Goal: Task Accomplishment & Management: Use online tool/utility

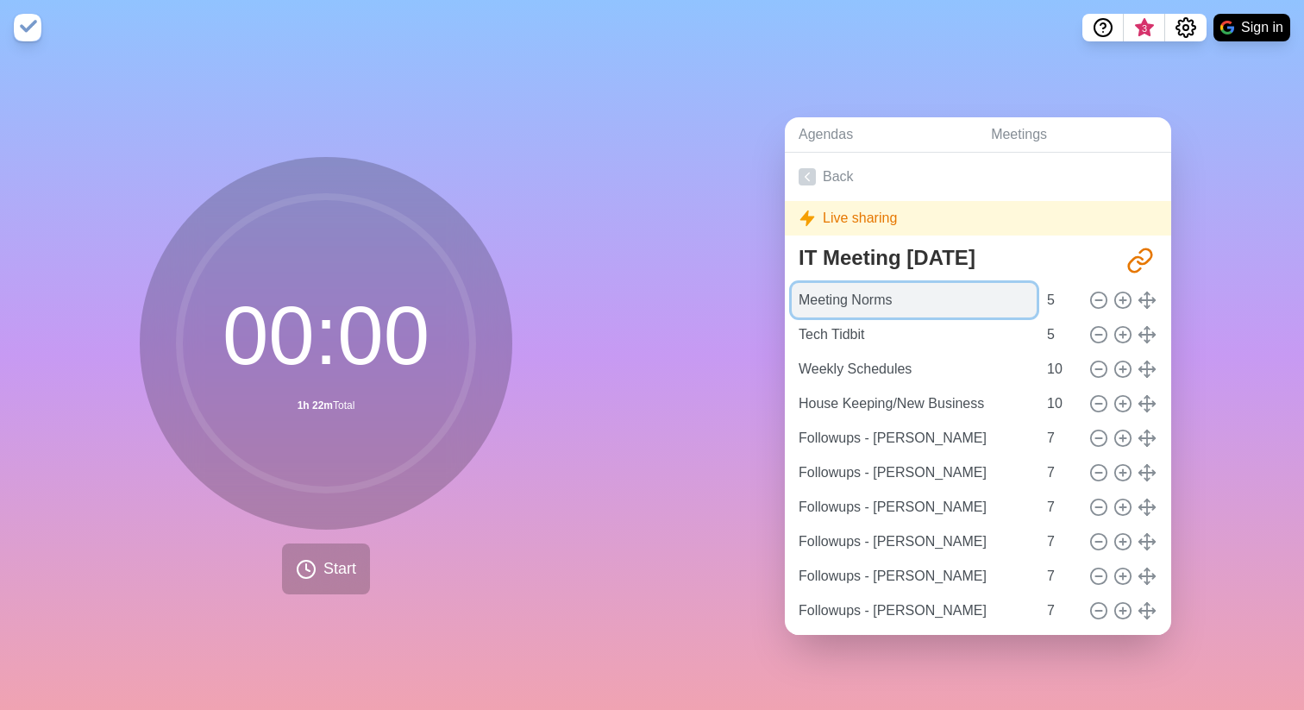
click at [937, 305] on input "Meeting Norms" at bounding box center [914, 300] width 245 height 34
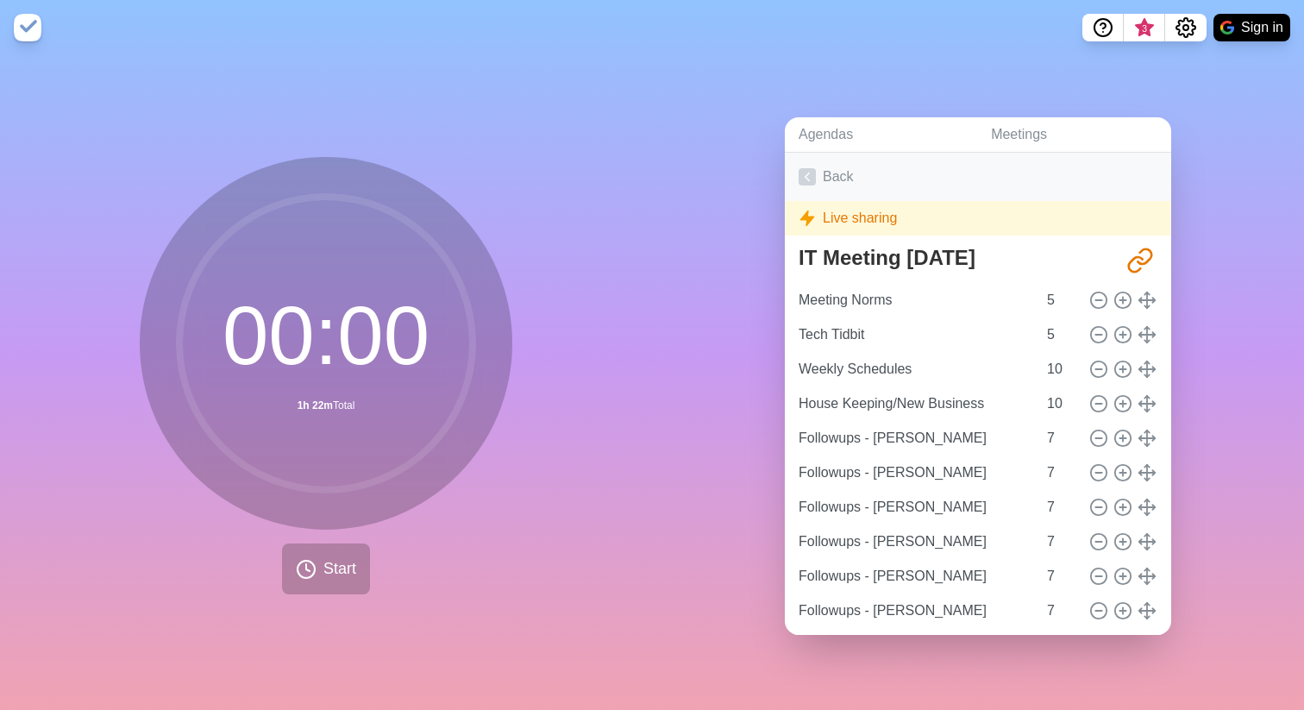
click at [823, 174] on link "Back" at bounding box center [978, 177] width 386 height 48
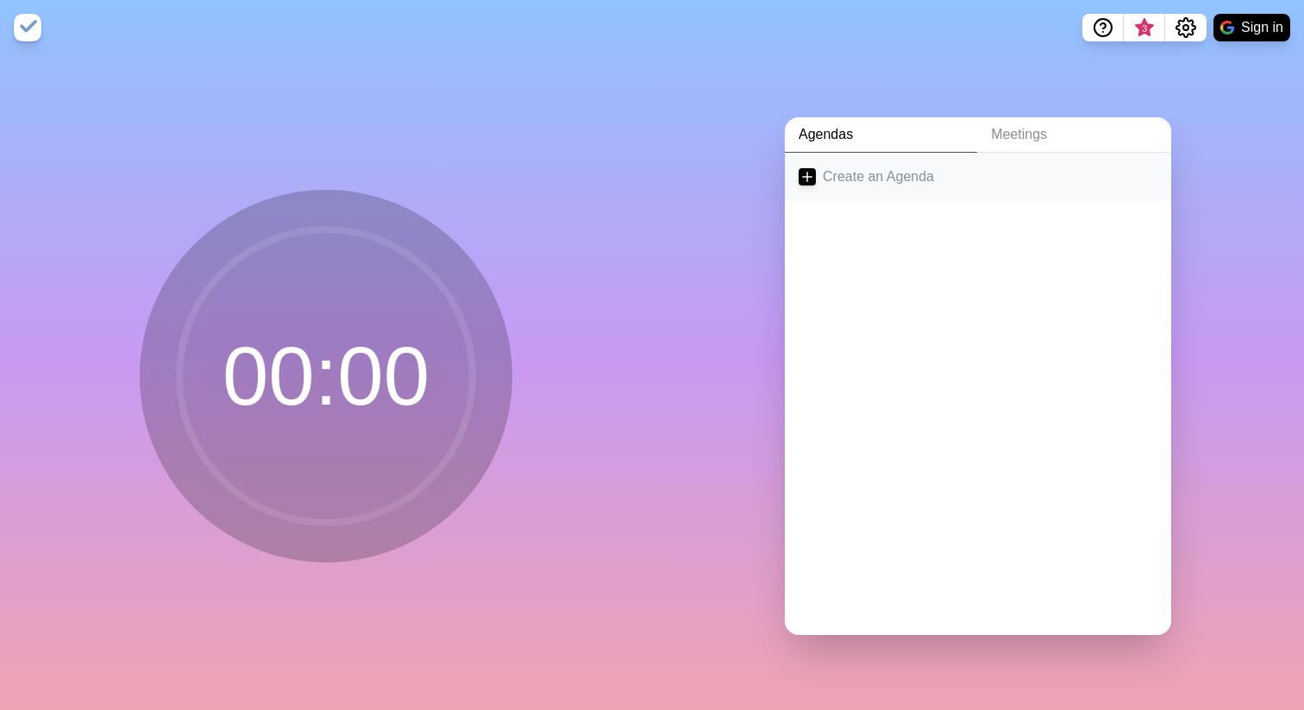
click at [859, 176] on link "Create an Agenda" at bounding box center [978, 177] width 386 height 48
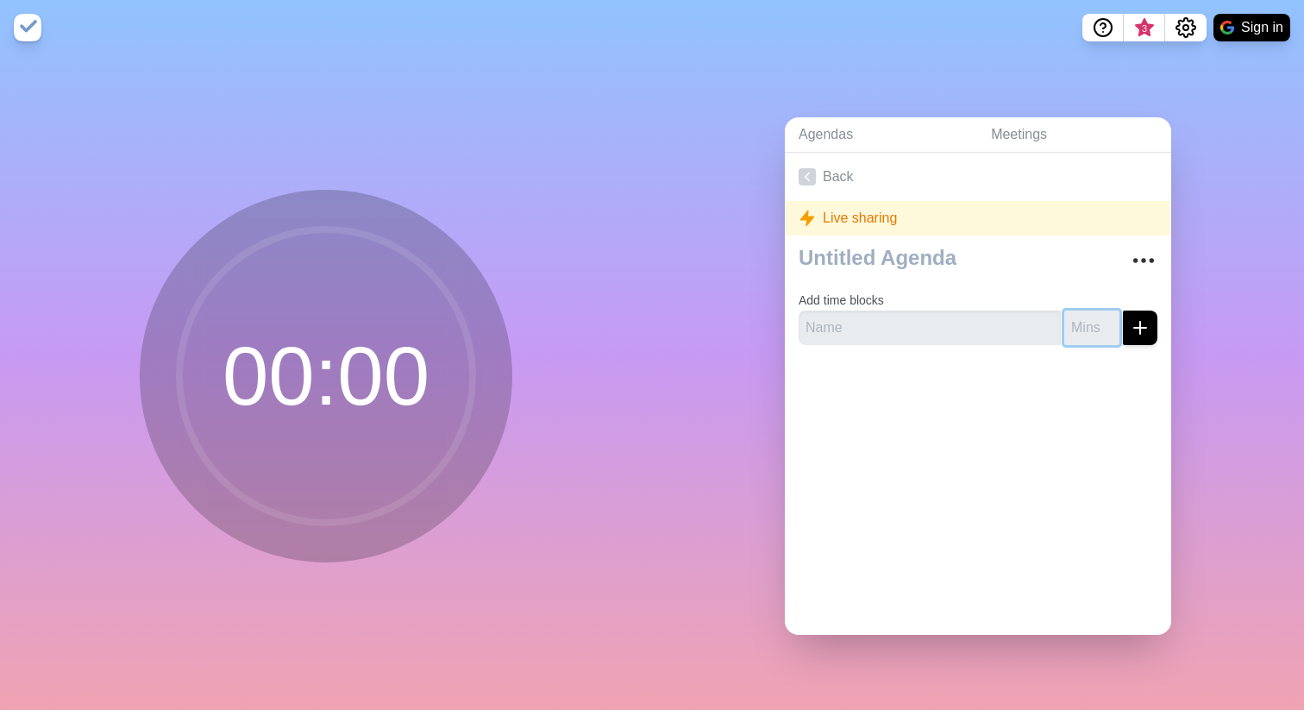
click at [1092, 329] on input "number" at bounding box center [1091, 327] width 55 height 34
click at [1111, 324] on input "1" at bounding box center [1091, 327] width 55 height 34
click at [1111, 324] on input "2" at bounding box center [1091, 327] width 55 height 34
click at [1111, 324] on input "3" at bounding box center [1091, 327] width 55 height 34
click at [1111, 324] on input "4" at bounding box center [1091, 327] width 55 height 34
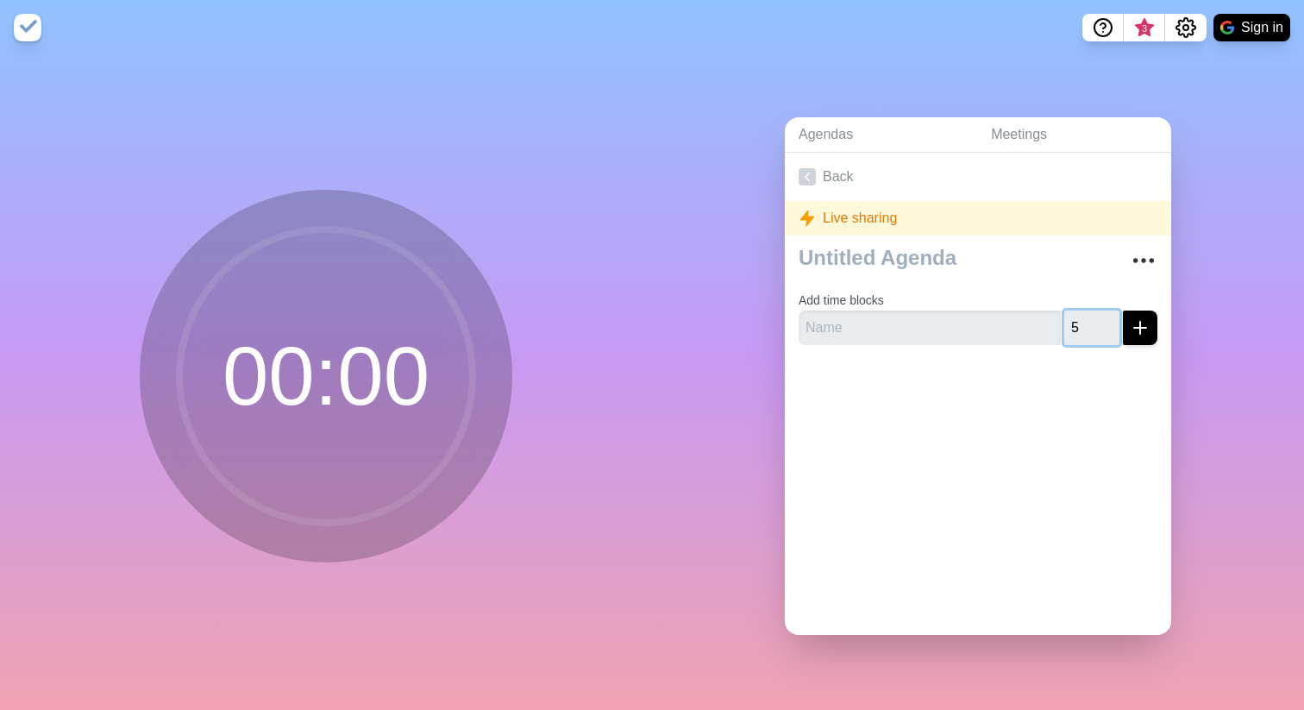
type input "5"
click at [1111, 324] on input "5" at bounding box center [1091, 327] width 55 height 34
click at [1136, 328] on icon "submit" at bounding box center [1140, 327] width 21 height 21
click at [932, 326] on input "text" at bounding box center [930, 327] width 262 height 34
type input "NAme"
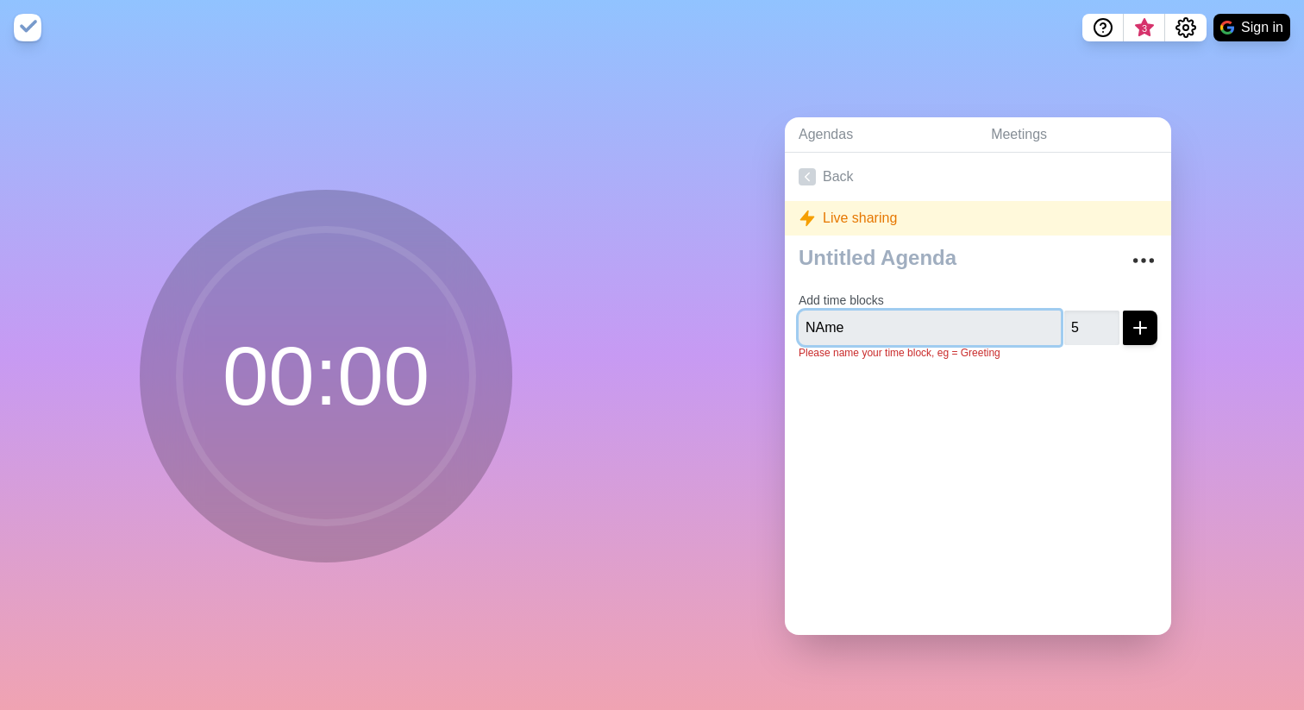
click button "submit" at bounding box center [1140, 327] width 34 height 34
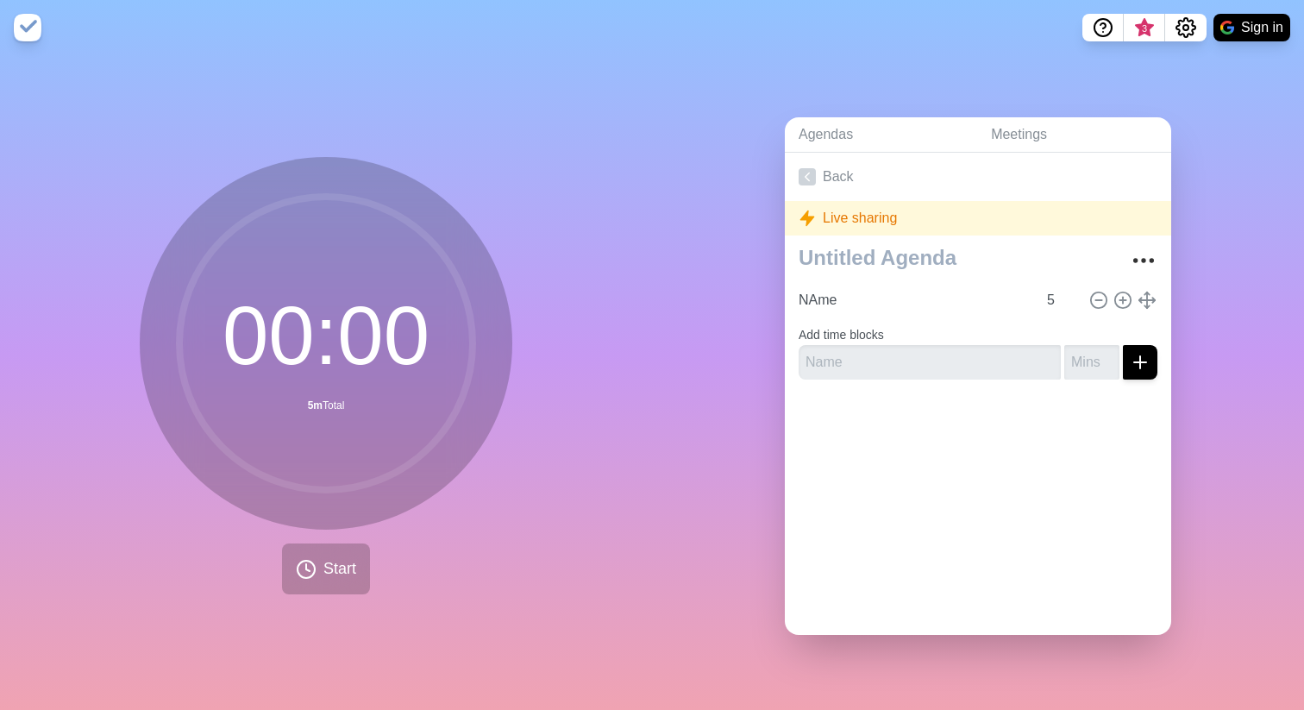
click at [861, 216] on div "Live sharing" at bounding box center [978, 218] width 386 height 34
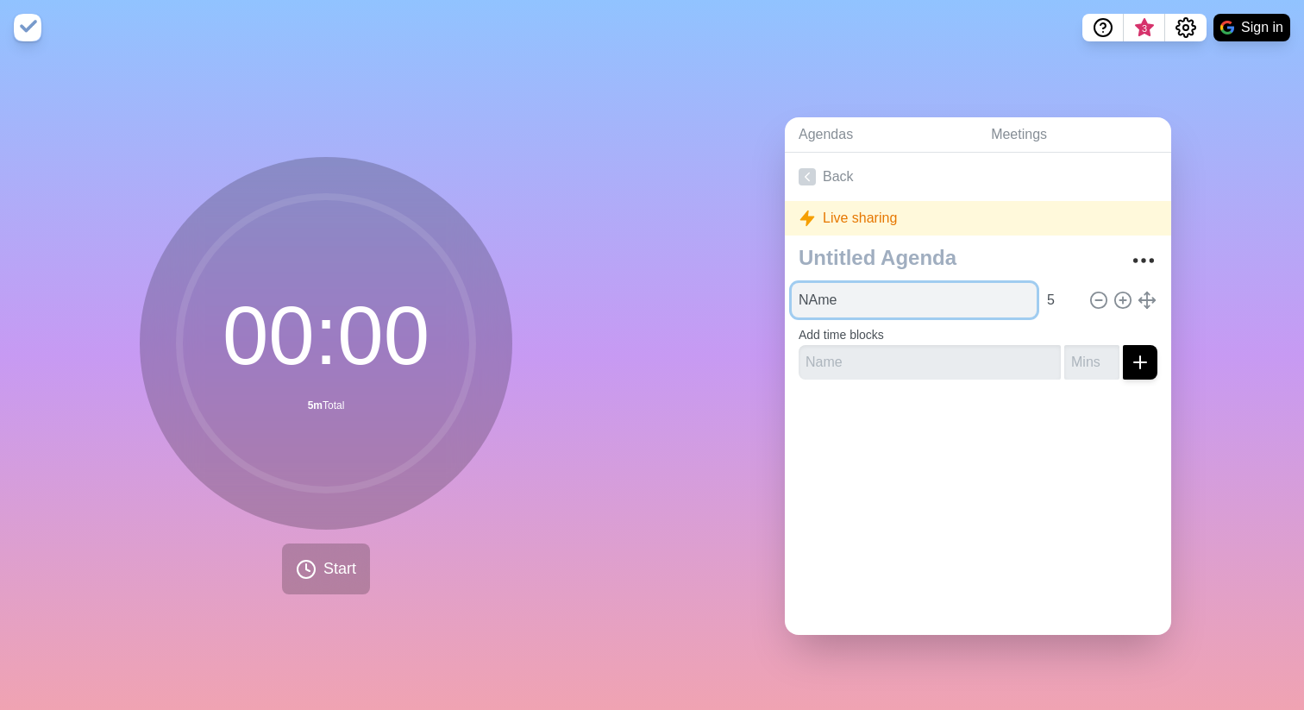
click at [943, 306] on input "NAme" at bounding box center [914, 300] width 245 height 34
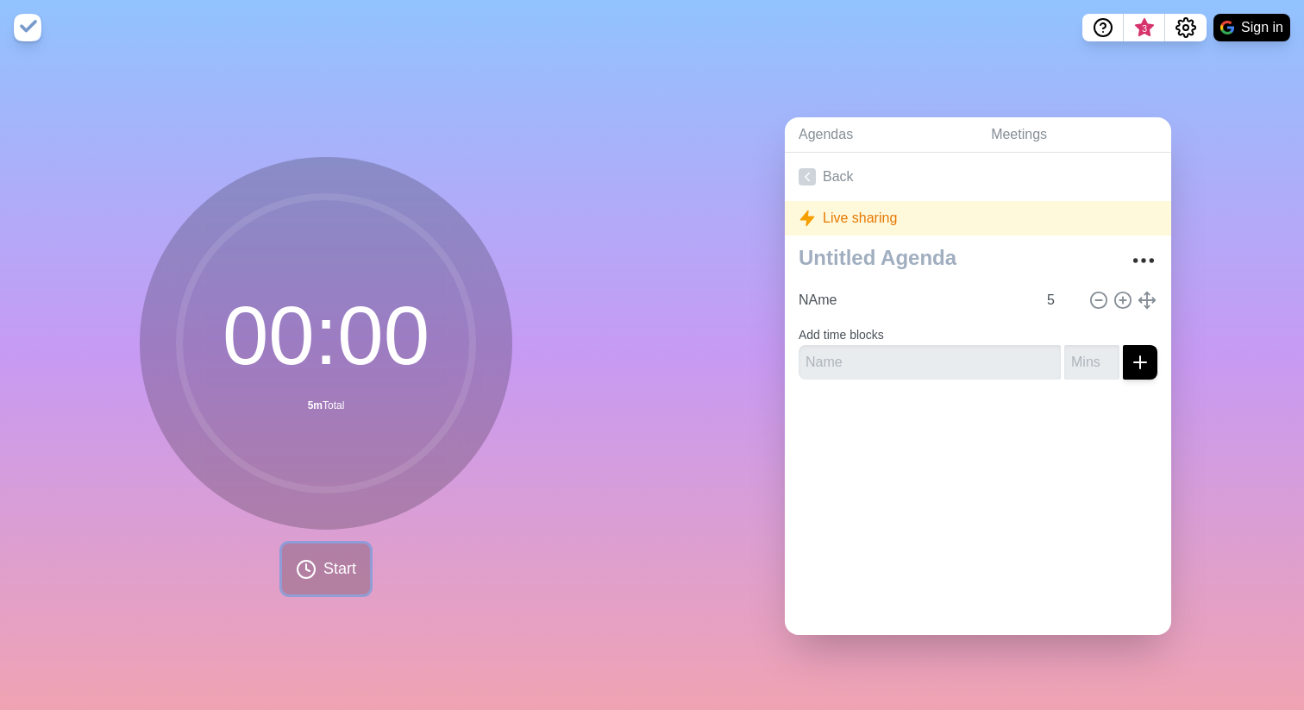
click at [344, 476] on span "Start" at bounding box center [339, 568] width 33 height 23
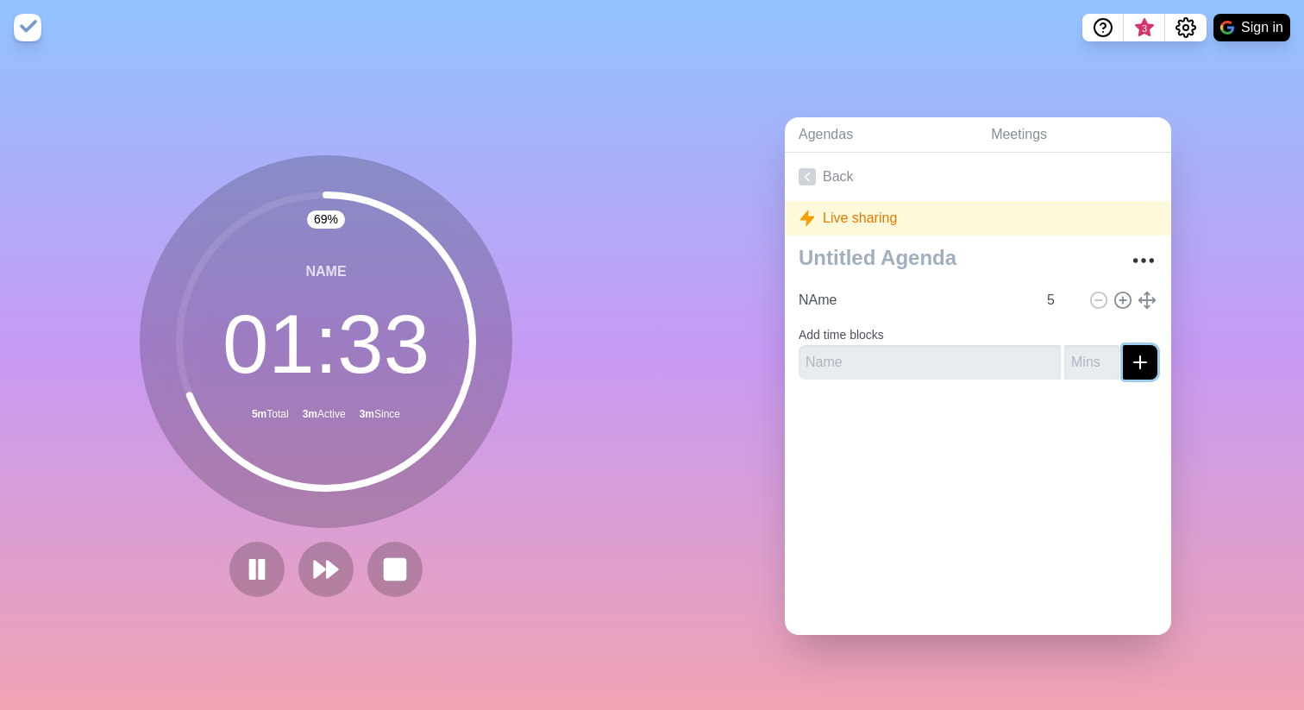
click at [1140, 362] on line "submit" at bounding box center [1140, 362] width 0 height 12
click at [1099, 363] on input "number" at bounding box center [1091, 362] width 55 height 34
type input "10"
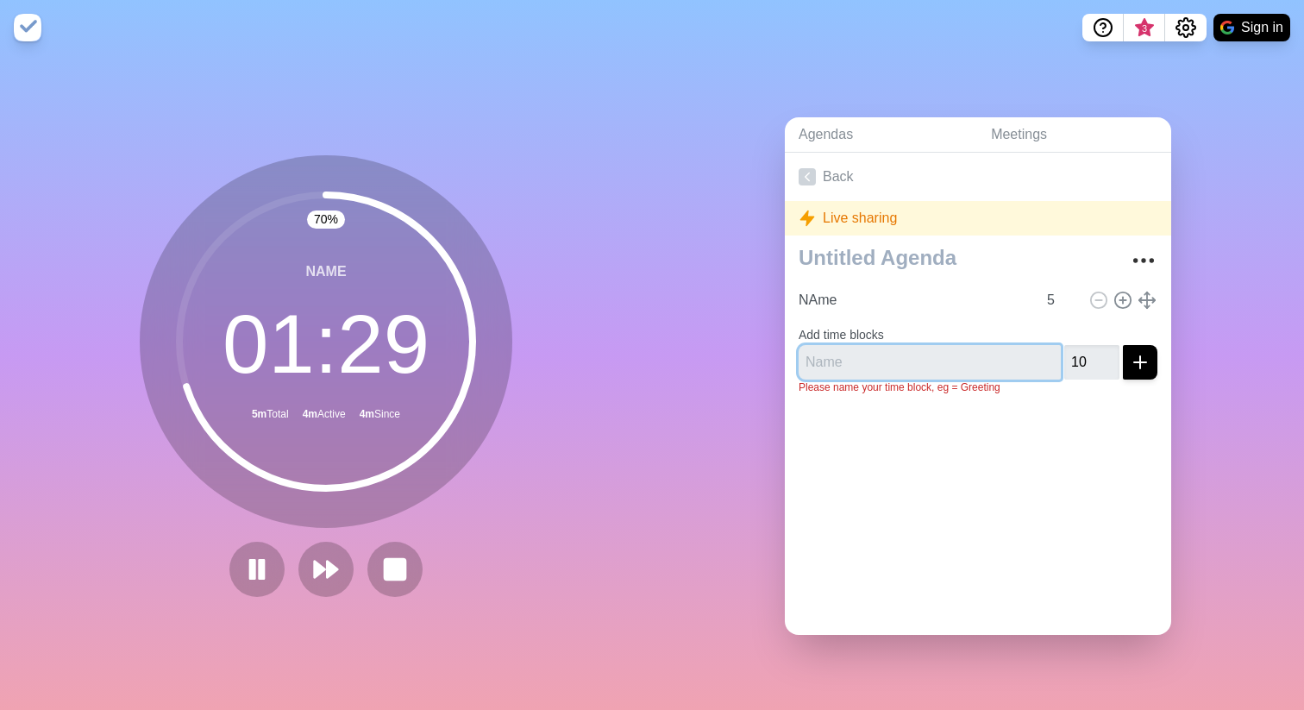
click at [975, 363] on input "text" at bounding box center [930, 362] width 262 height 34
type input "Name"
click at [1143, 354] on icon "submit" at bounding box center [1140, 362] width 21 height 21
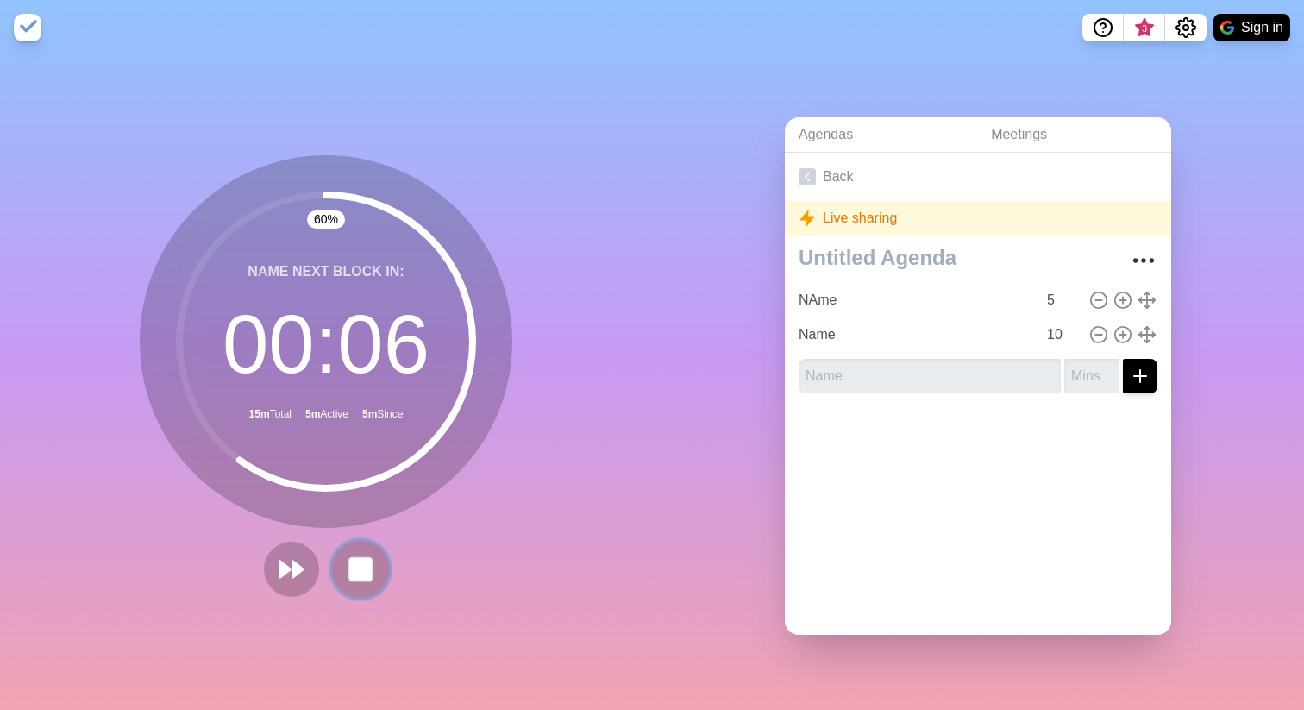
click at [355, 476] on rect at bounding box center [360, 569] width 22 height 22
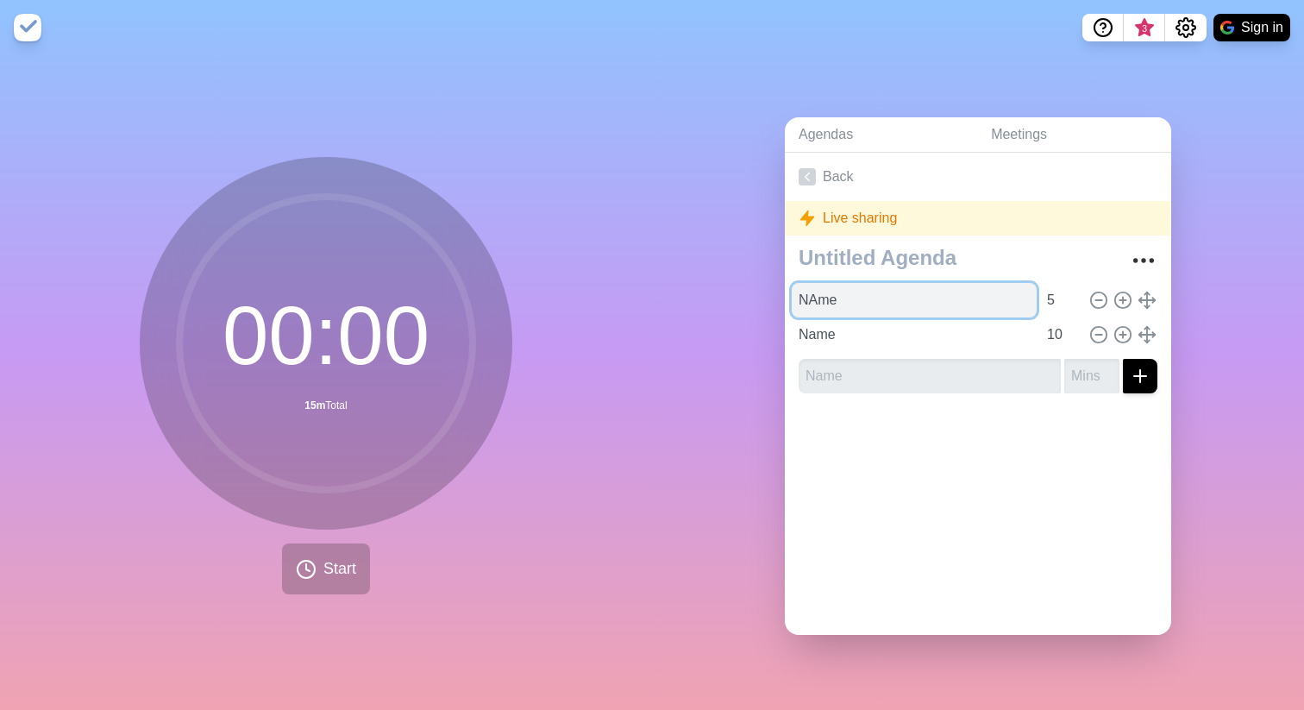
click at [835, 309] on input "NAme" at bounding box center [914, 300] width 245 height 34
click at [943, 292] on input "NAme" at bounding box center [914, 300] width 245 height 34
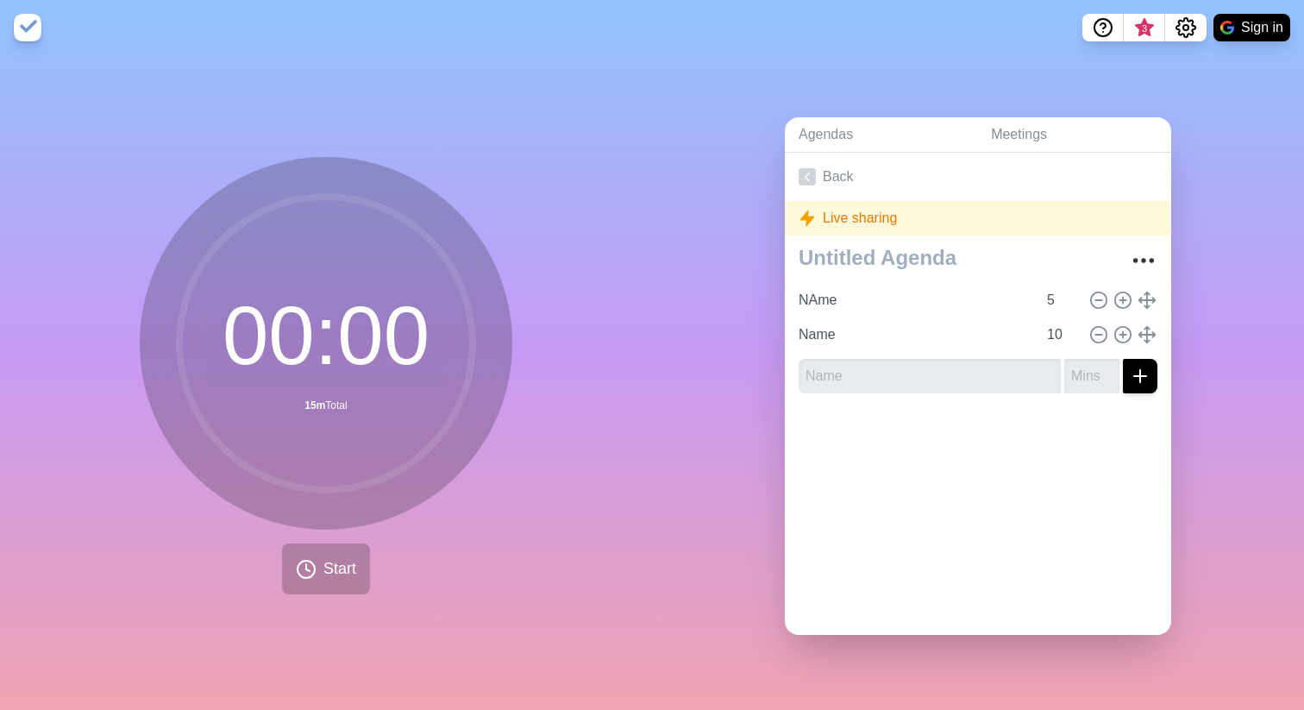
click at [928, 429] on div at bounding box center [978, 441] width 386 height 69
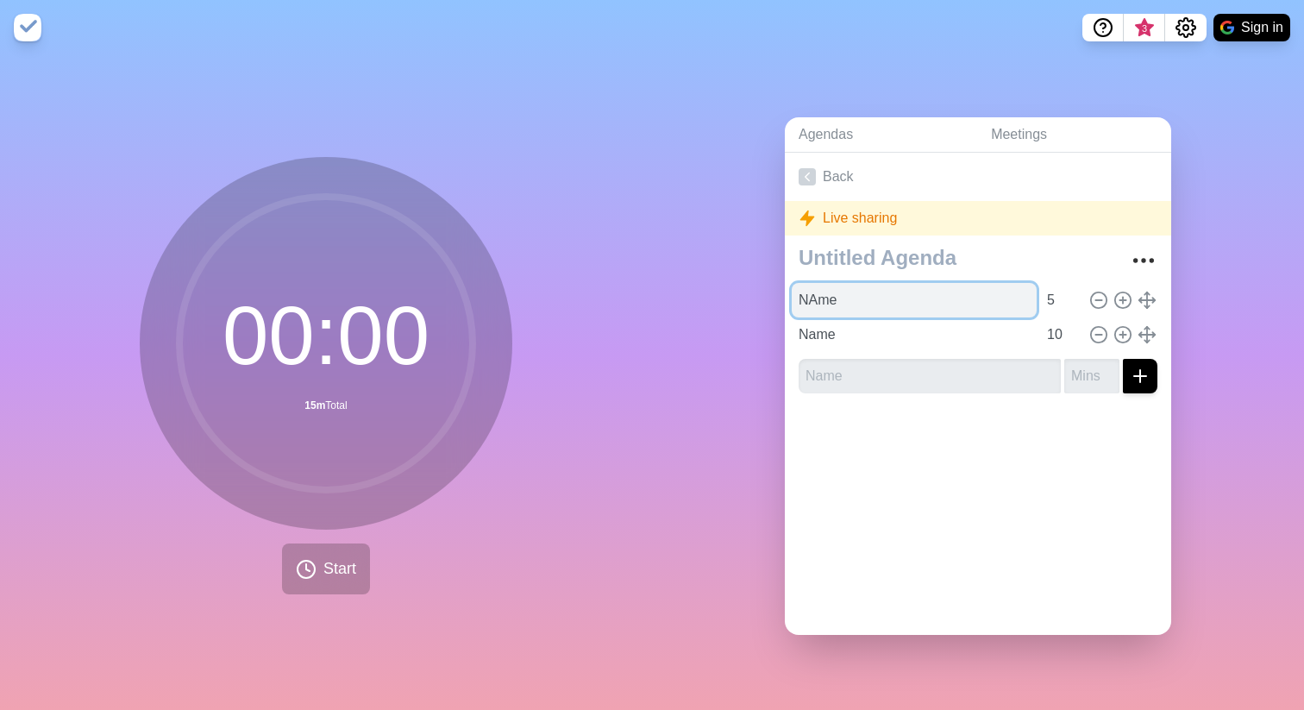
click at [923, 315] on input "NAme" at bounding box center [914, 300] width 245 height 34
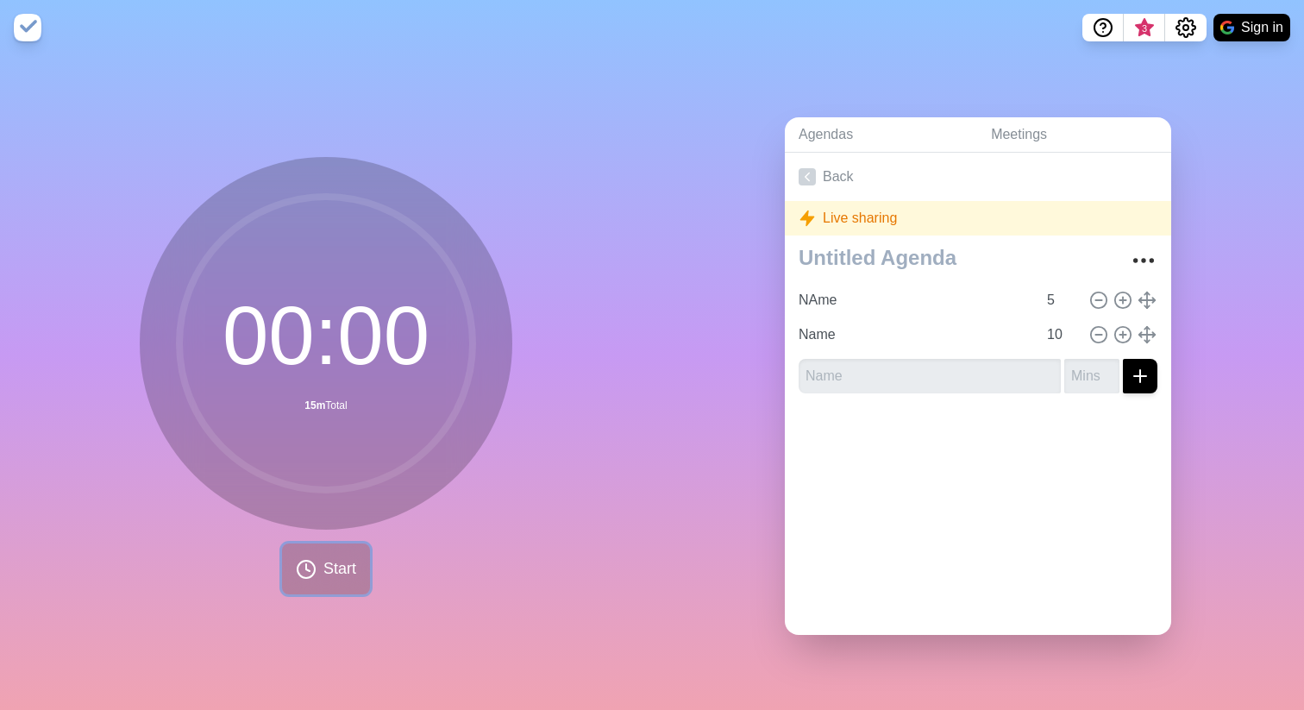
click at [331, 476] on button "Start" at bounding box center [326, 568] width 88 height 51
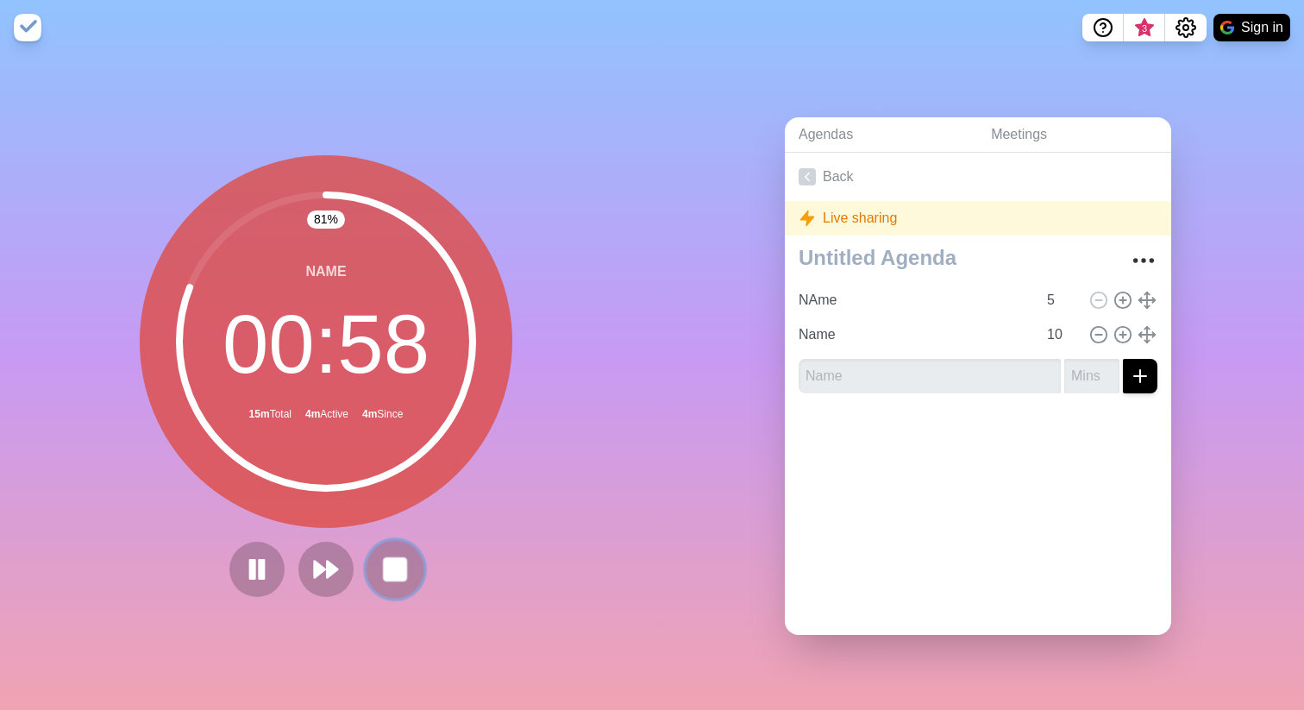
click at [397, 476] on rect at bounding box center [395, 569] width 22 height 22
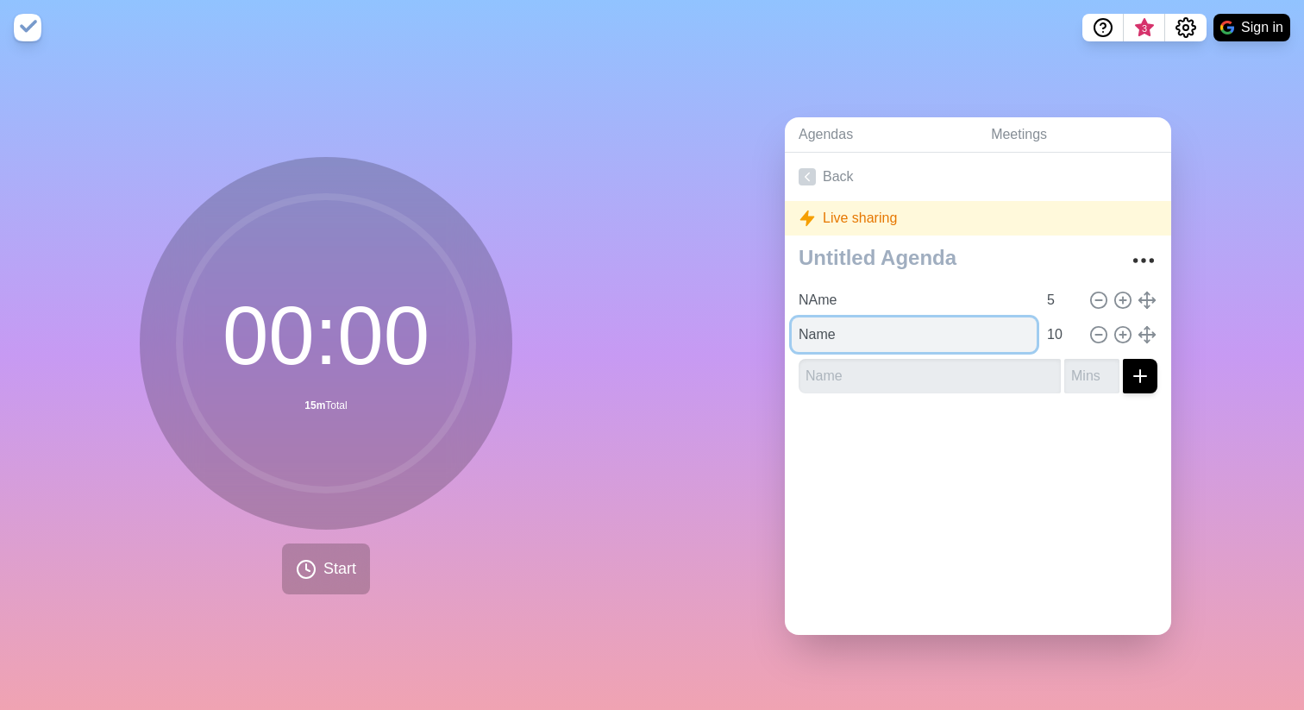
click at [824, 333] on input "Name" at bounding box center [914, 334] width 245 height 34
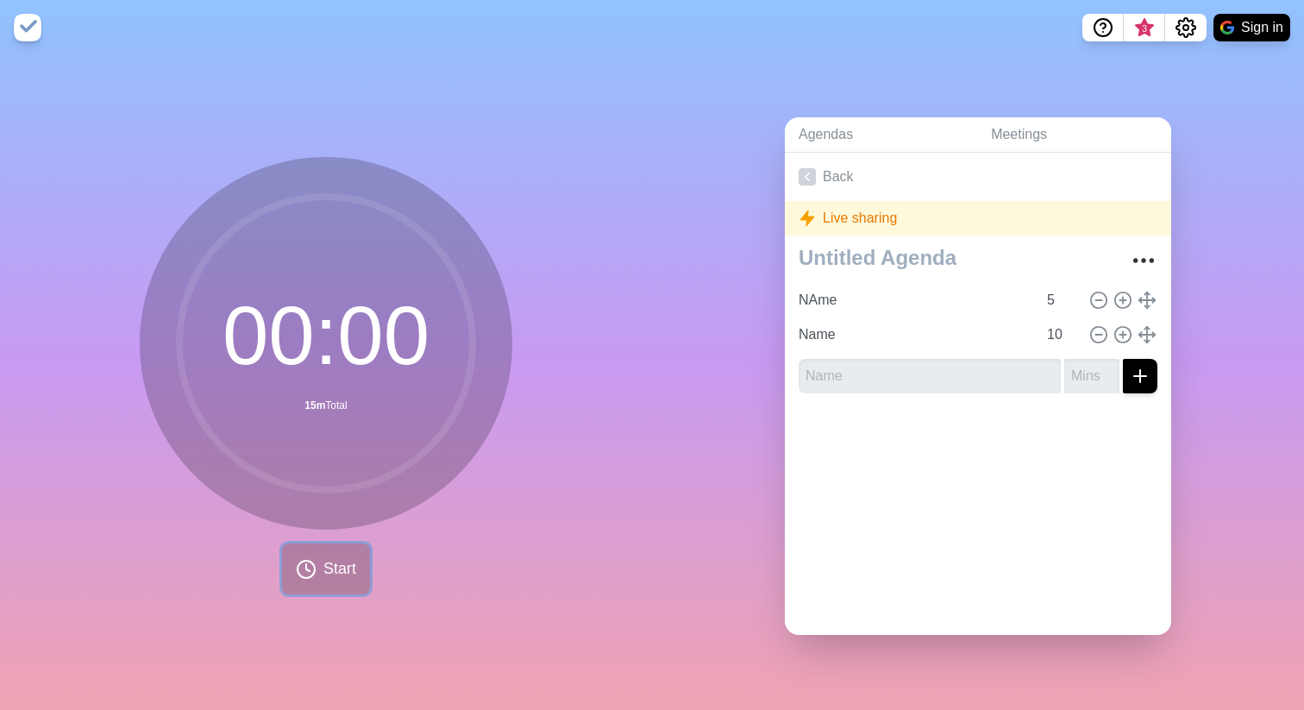
click at [354, 476] on span "Start" at bounding box center [339, 568] width 33 height 23
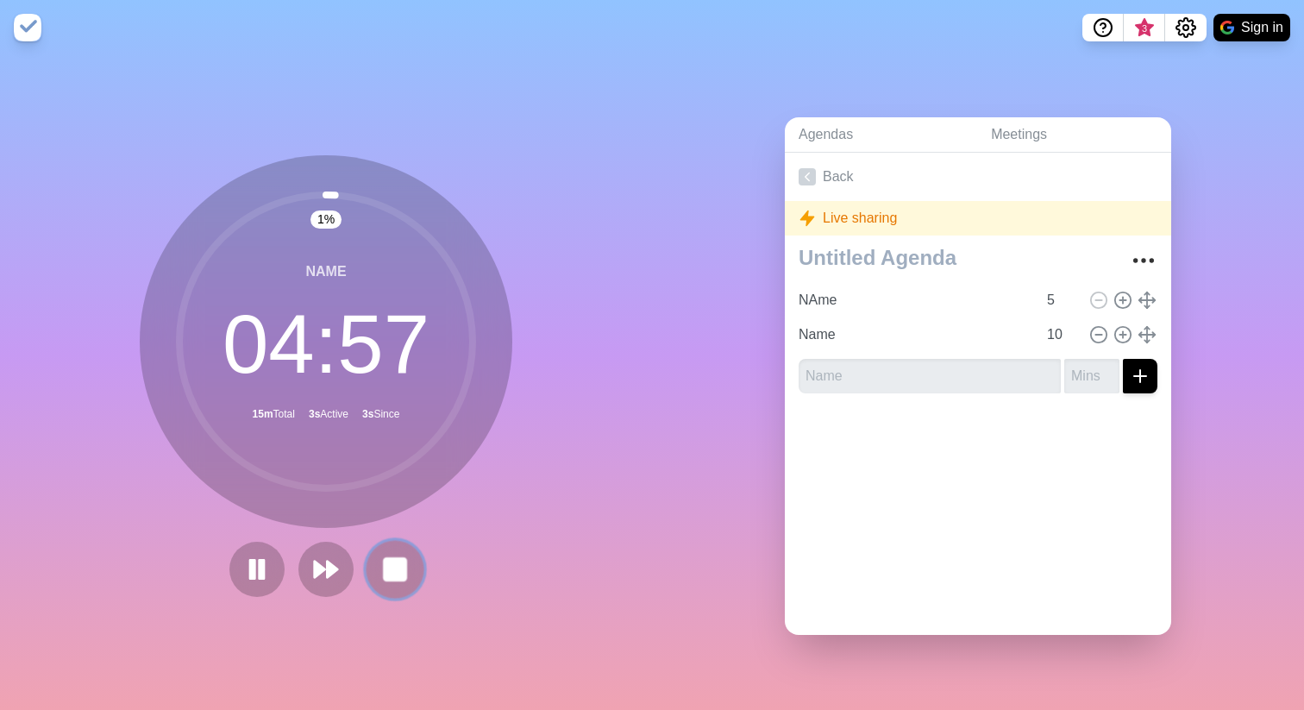
click at [398, 476] on rect at bounding box center [395, 569] width 22 height 22
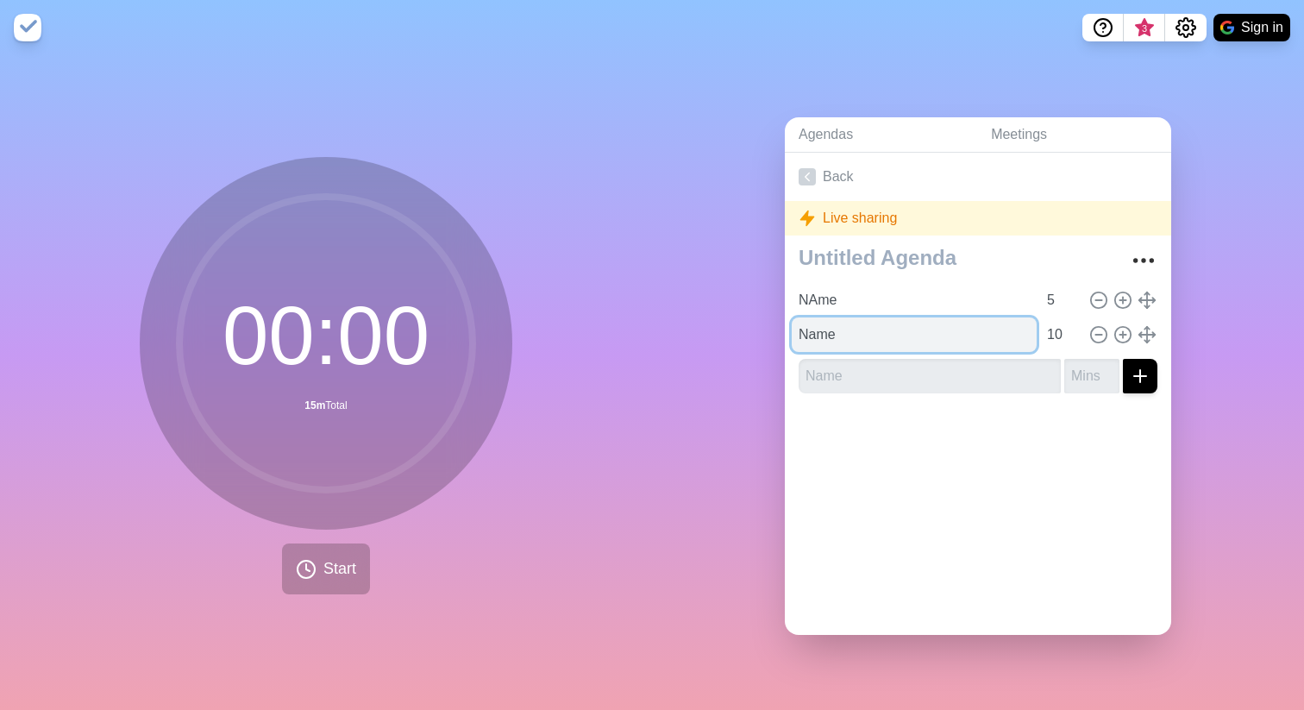
click at [798, 344] on input "Name" at bounding box center [914, 334] width 245 height 34
click at [340, 476] on span "Start" at bounding box center [339, 568] width 33 height 23
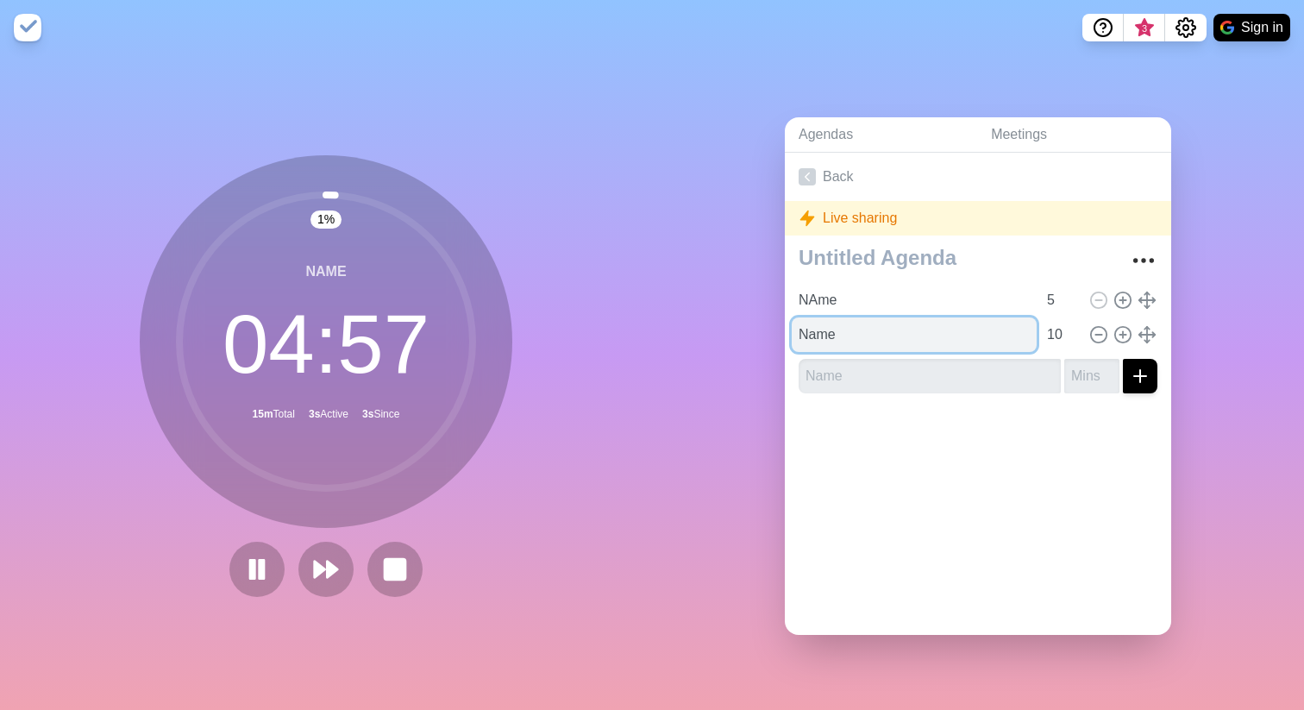
click at [993, 335] on input "Name" at bounding box center [914, 334] width 245 height 34
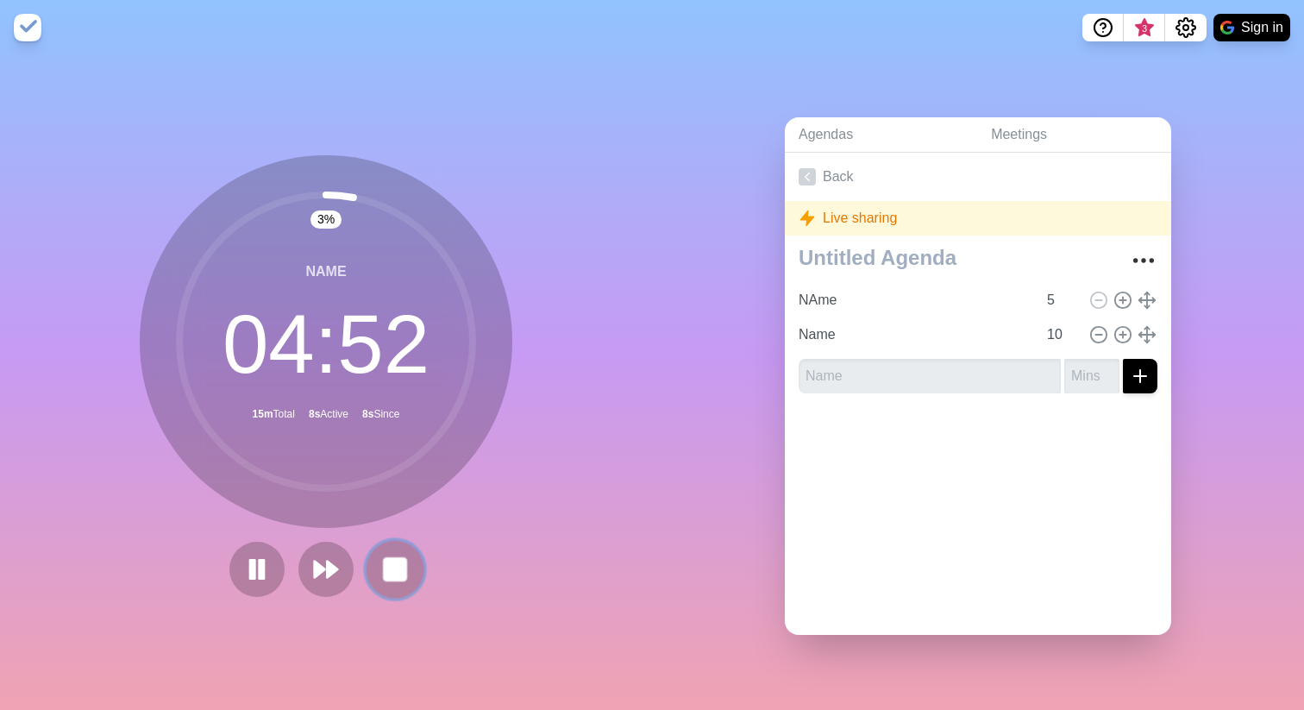
click at [414, 476] on button at bounding box center [395, 569] width 58 height 58
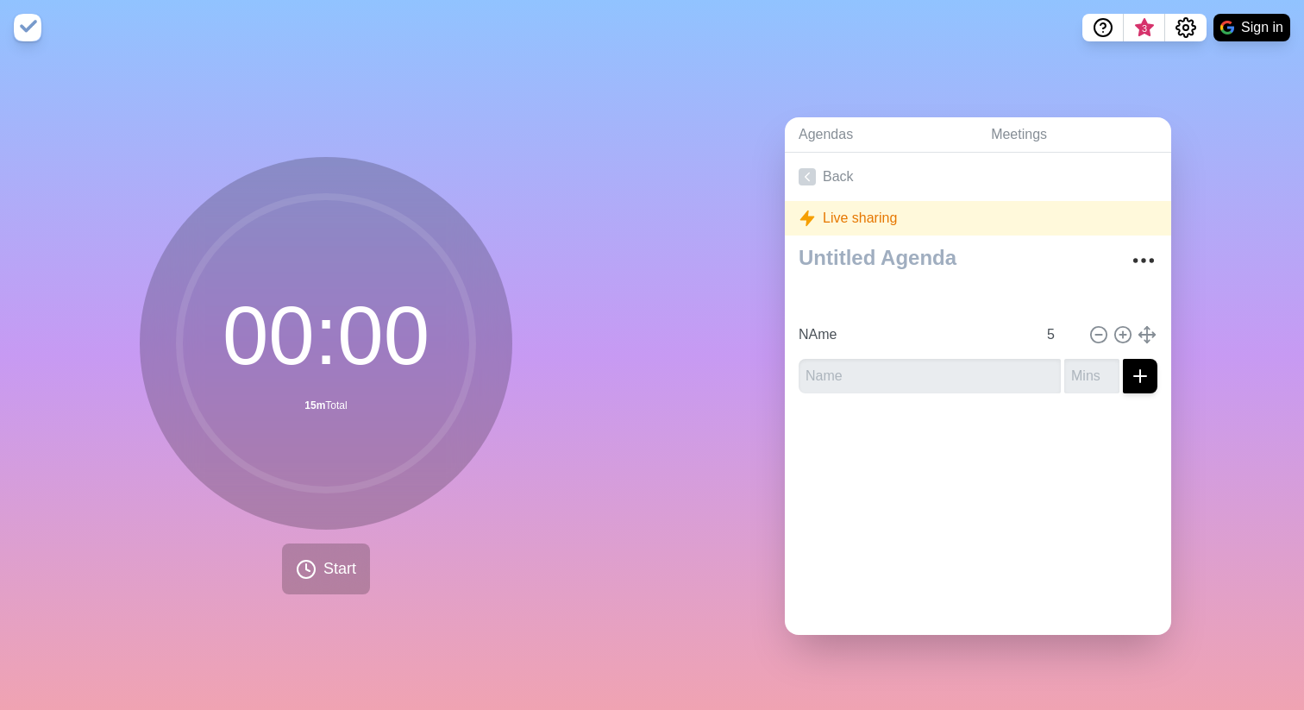
type input "Name"
type input "10"
type input "NAme"
type input "5"
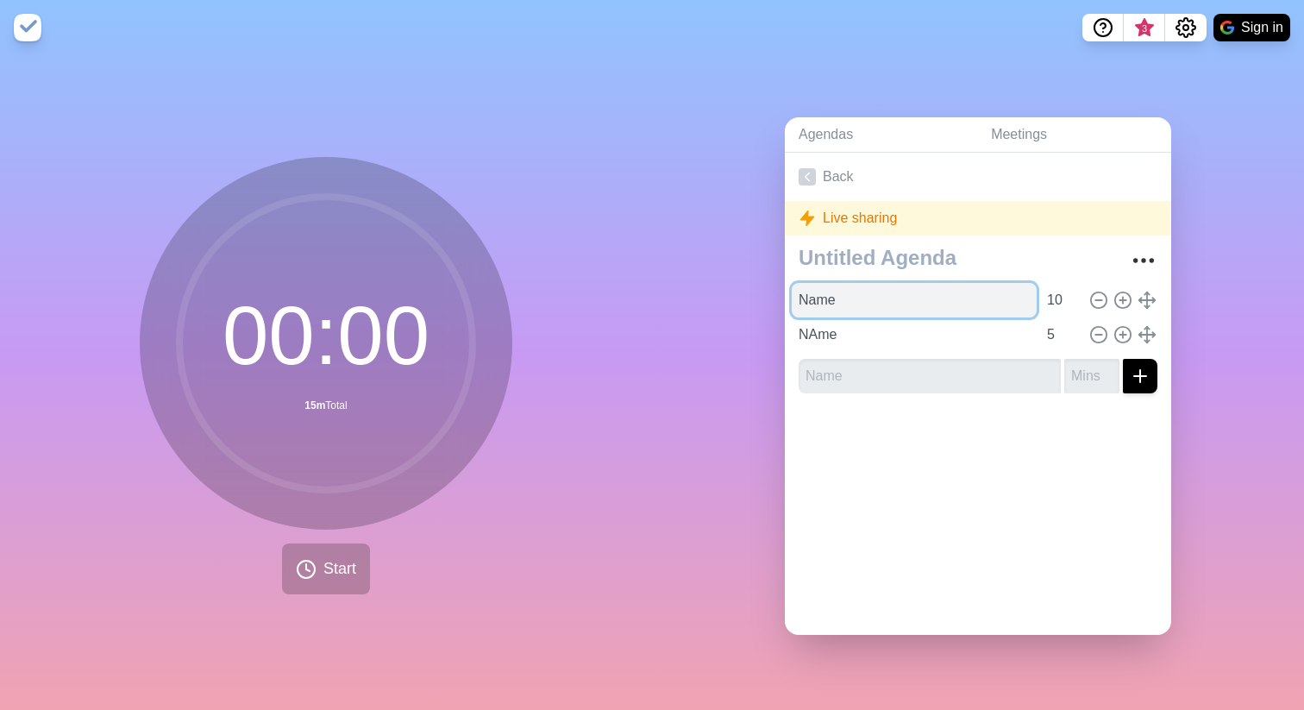
click at [946, 308] on input "Name" at bounding box center [914, 300] width 245 height 34
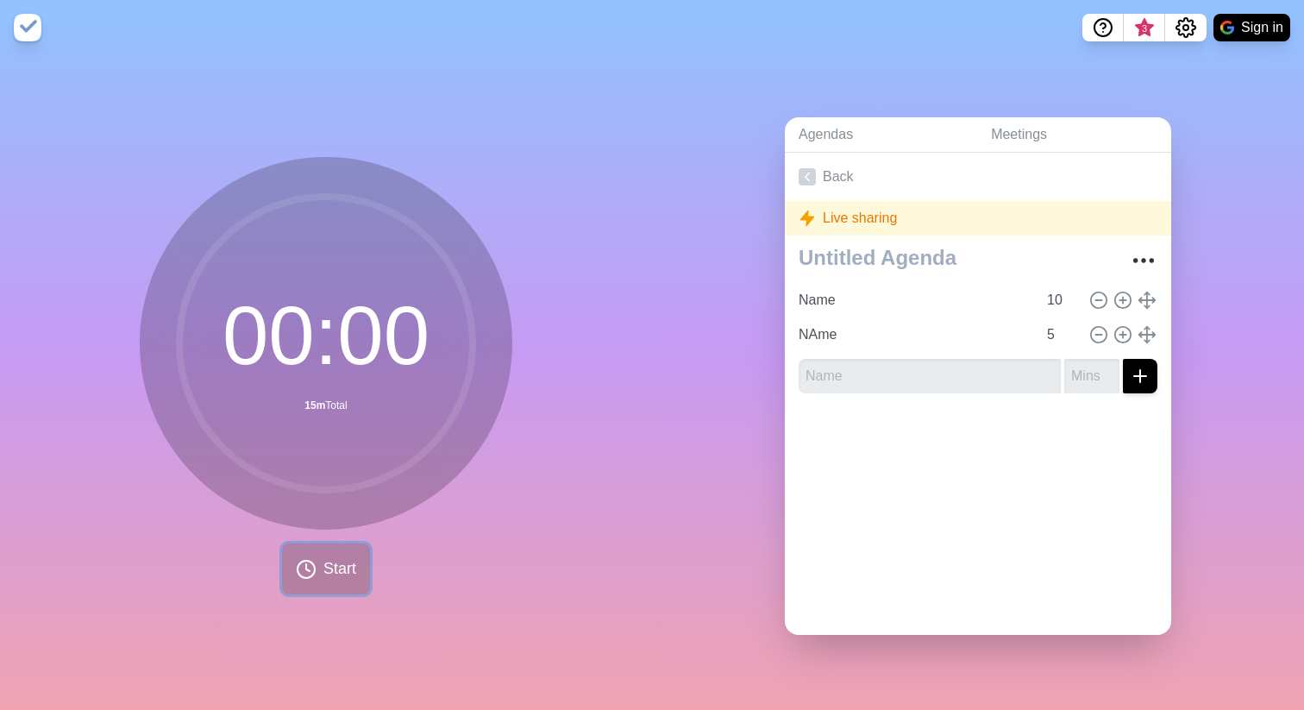
click at [344, 476] on span "Start" at bounding box center [339, 568] width 33 height 23
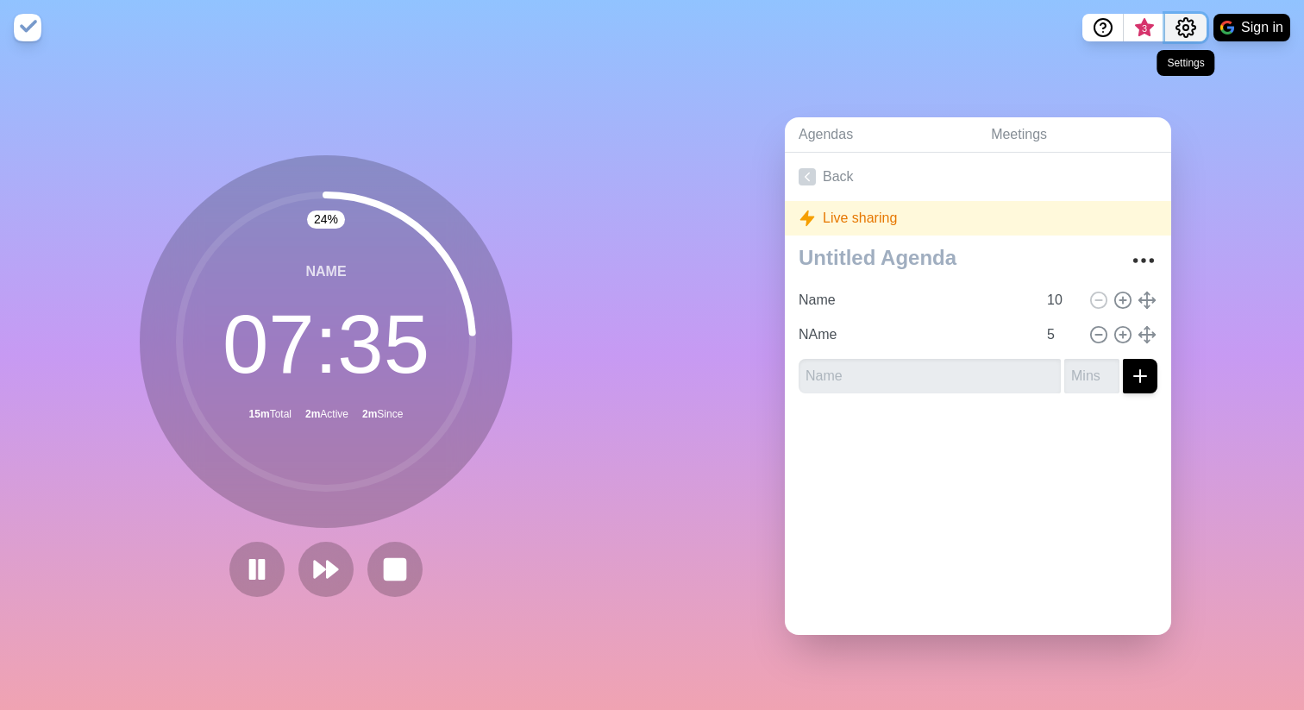
click at [1183, 28] on circle "Settings" at bounding box center [1185, 27] width 5 height 5
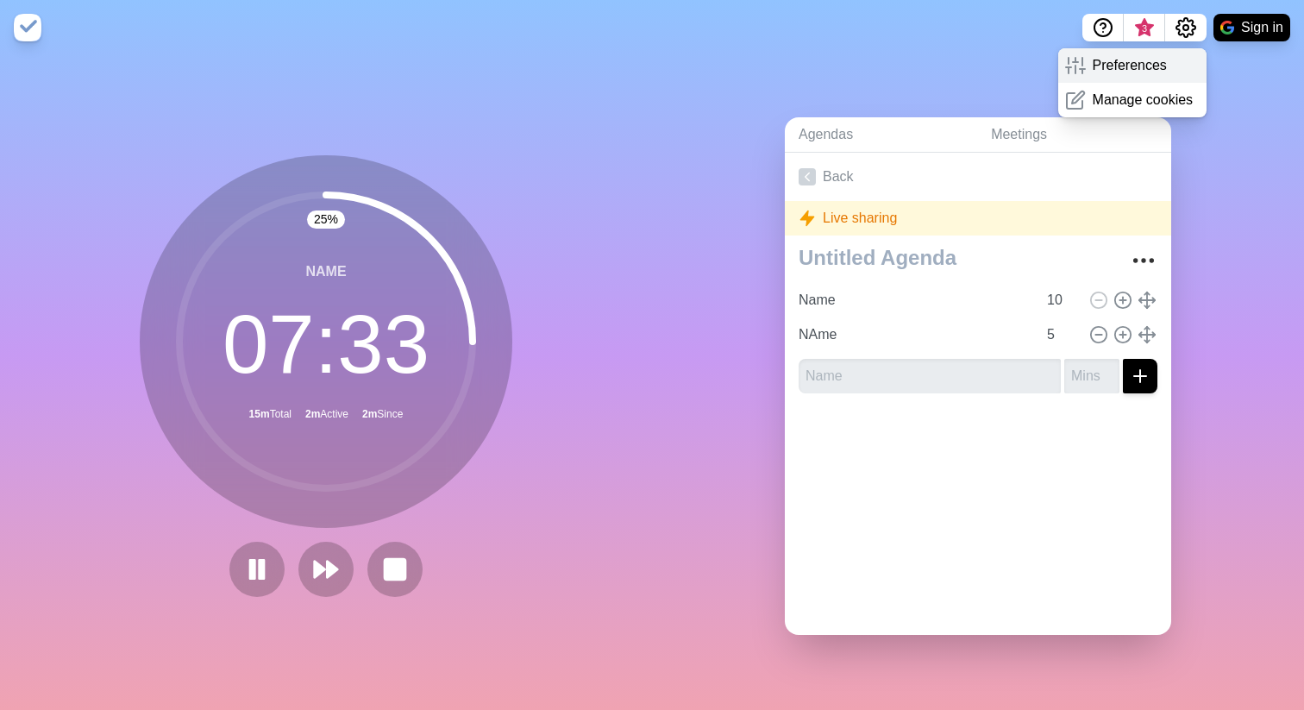
click at [1170, 65] on div "Preferences" at bounding box center [1132, 65] width 149 height 34
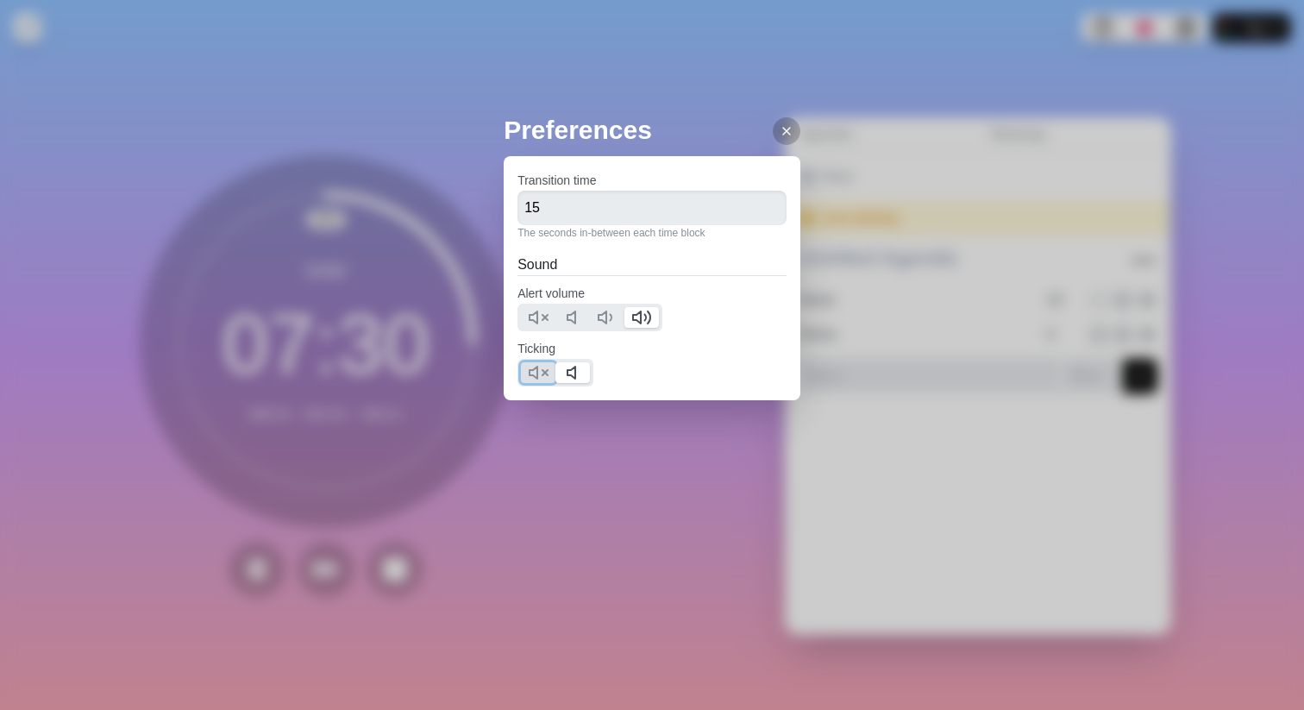
click at [548, 376] on icon at bounding box center [538, 372] width 21 height 21
click at [773, 132] on div at bounding box center [787, 131] width 28 height 28
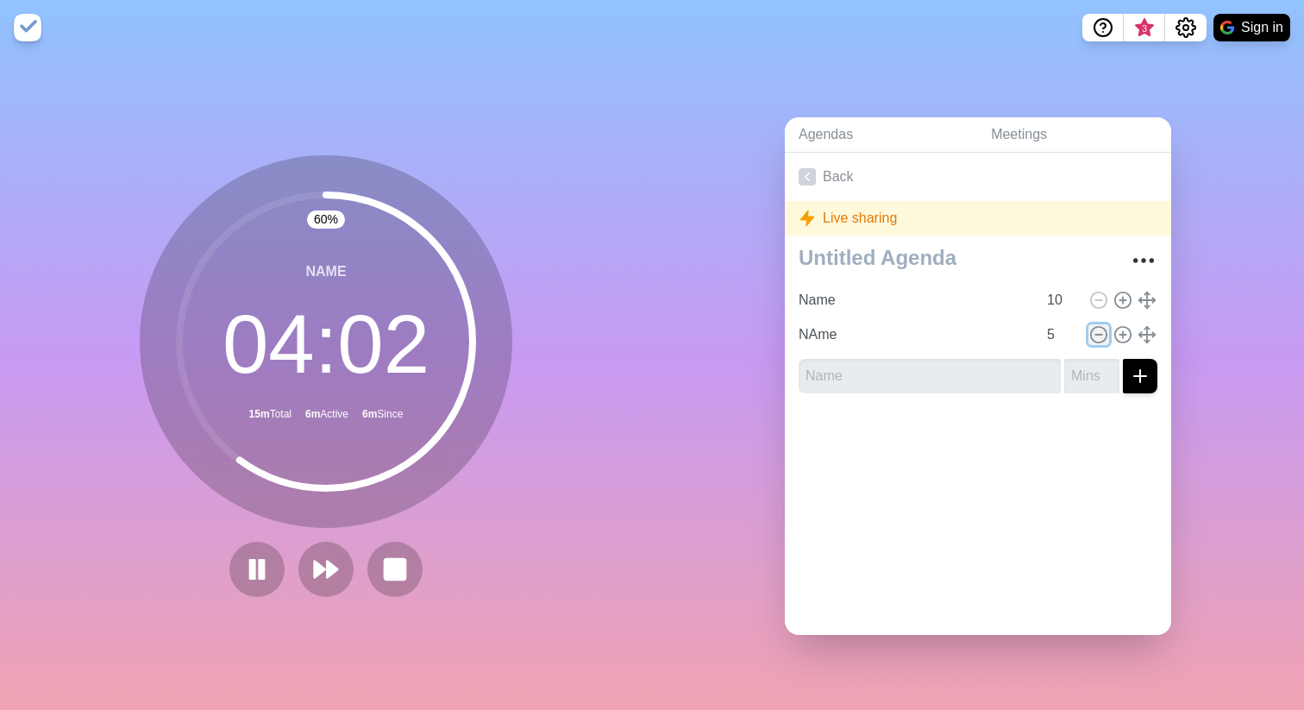
click at [1101, 337] on icon at bounding box center [1098, 334] width 19 height 19
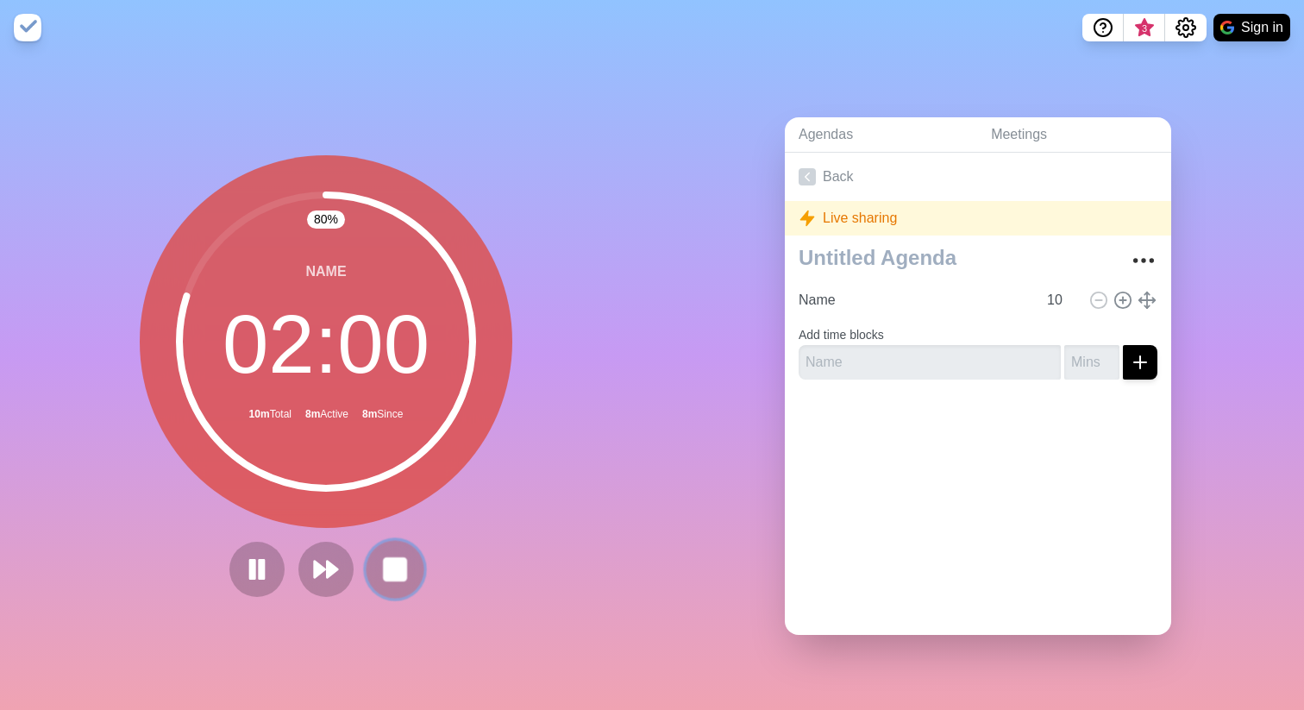
click at [394, 476] on rect at bounding box center [395, 569] width 22 height 22
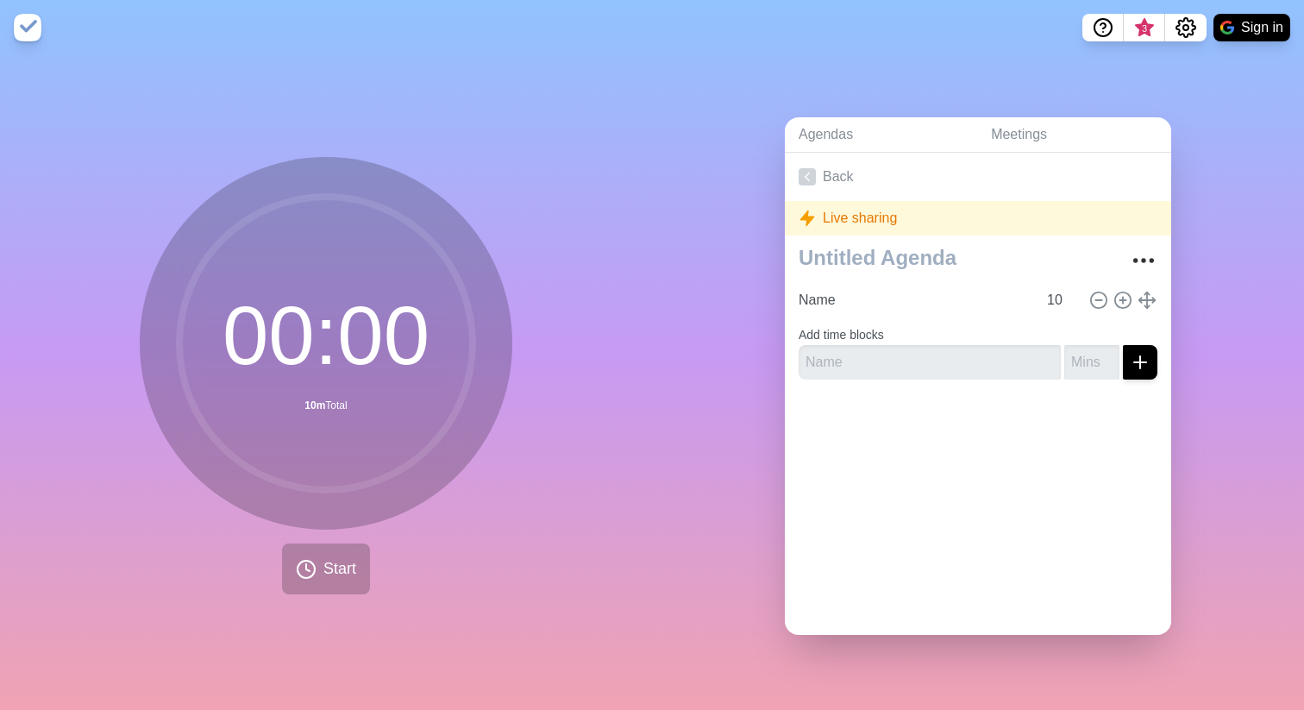
click at [419, 476] on div "00 : 00 10m Total Start" at bounding box center [326, 375] width 373 height 437
click at [328, 476] on button "Start" at bounding box center [326, 568] width 88 height 51
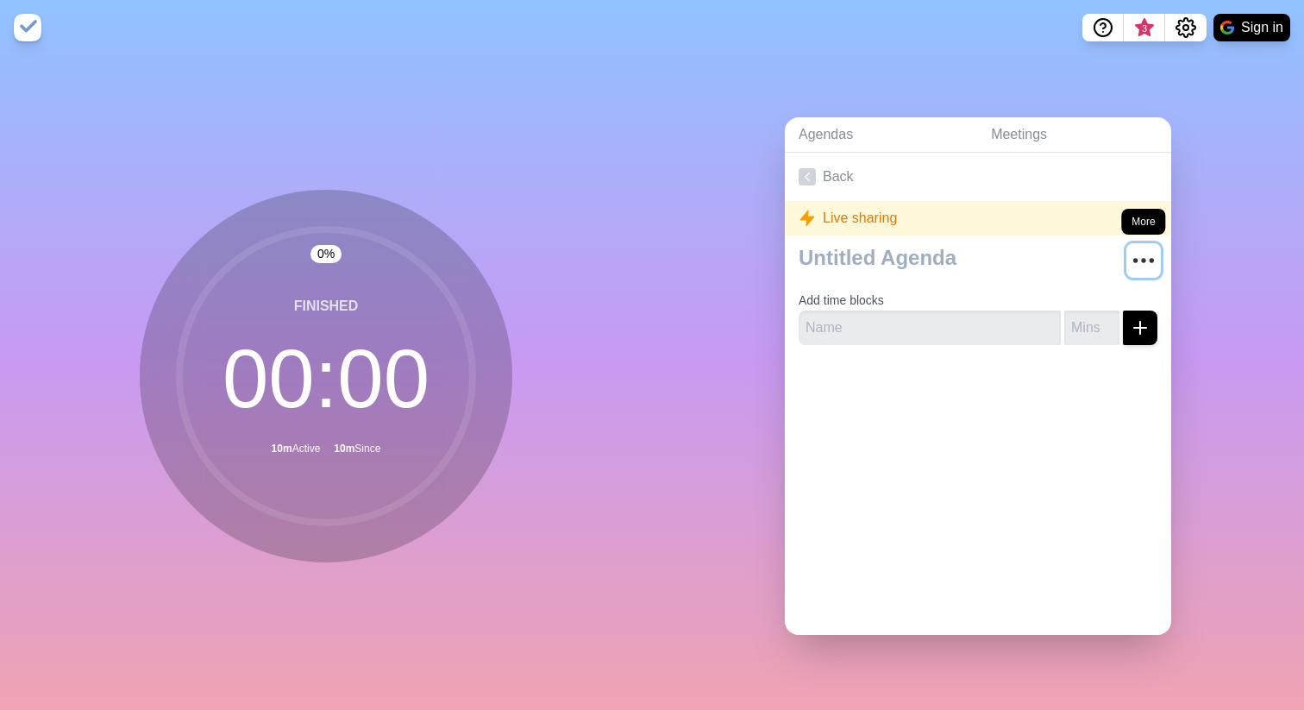
click at [1144, 262] on circle "More" at bounding box center [1144, 261] width 3 height 3
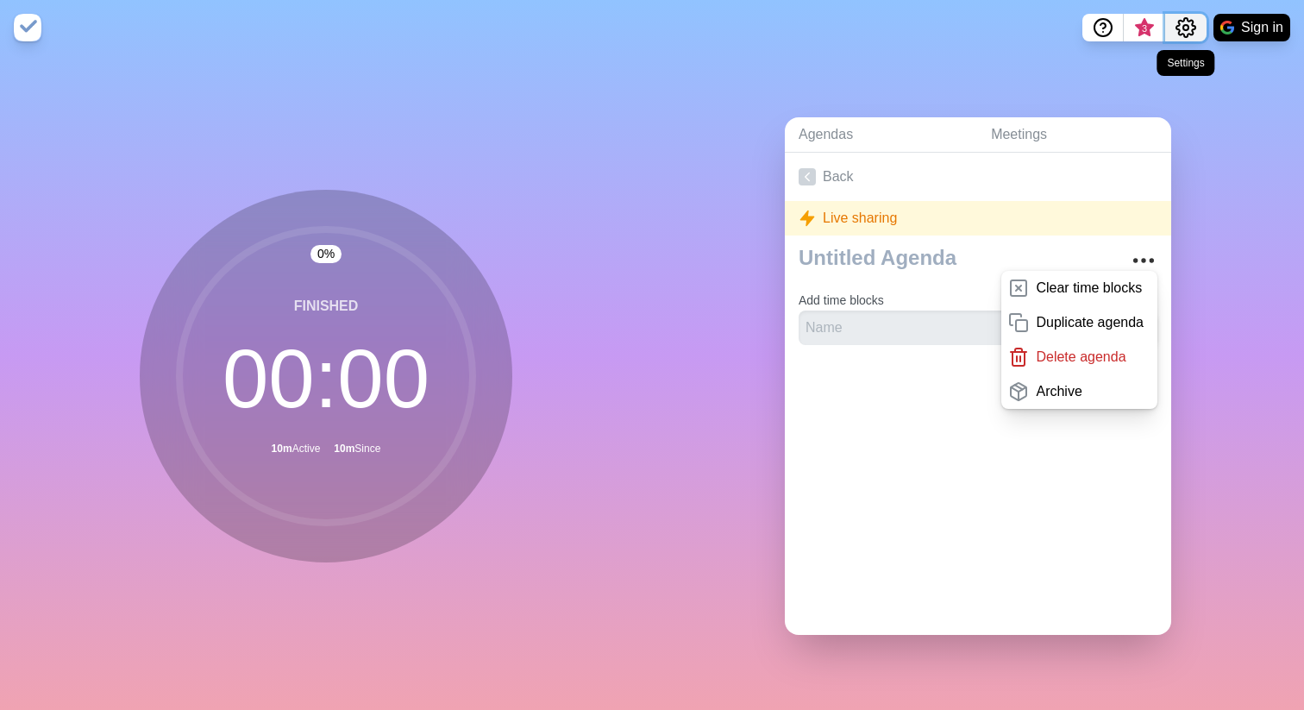
click at [1183, 34] on icon "Settings" at bounding box center [1185, 27] width 19 height 19
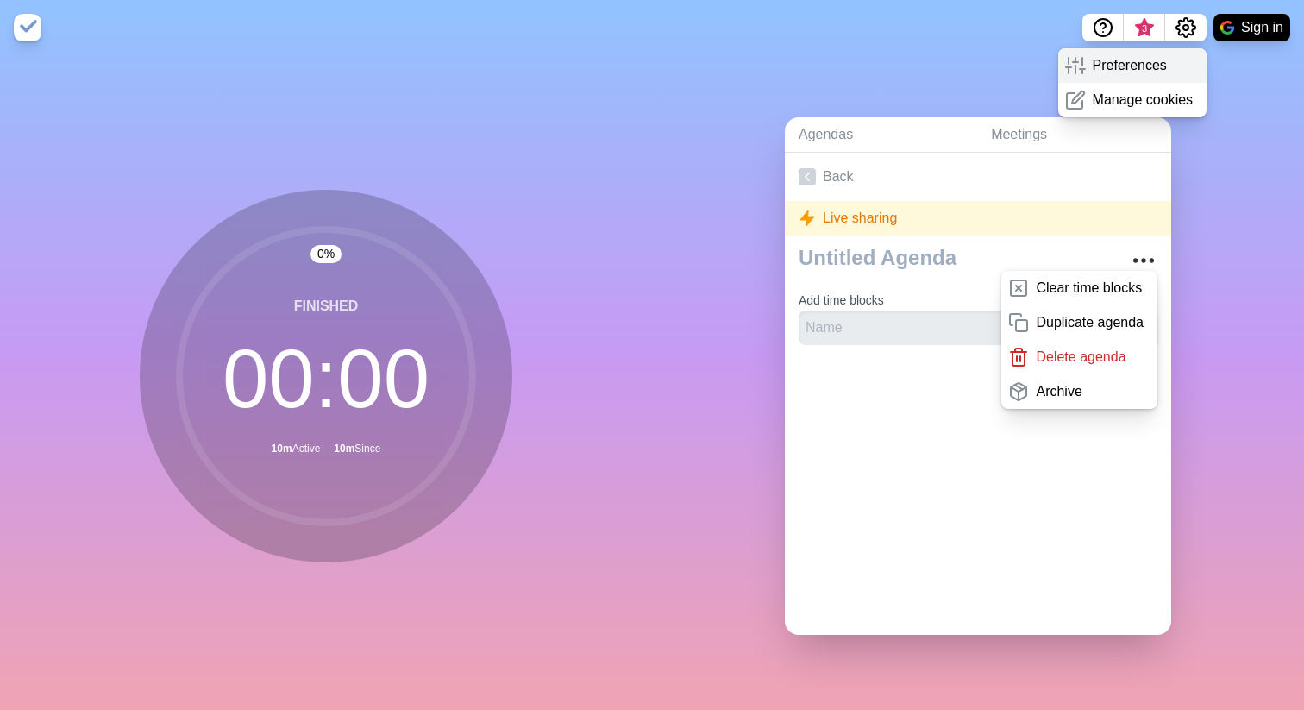
click at [1170, 61] on div "Preferences" at bounding box center [1132, 65] width 149 height 34
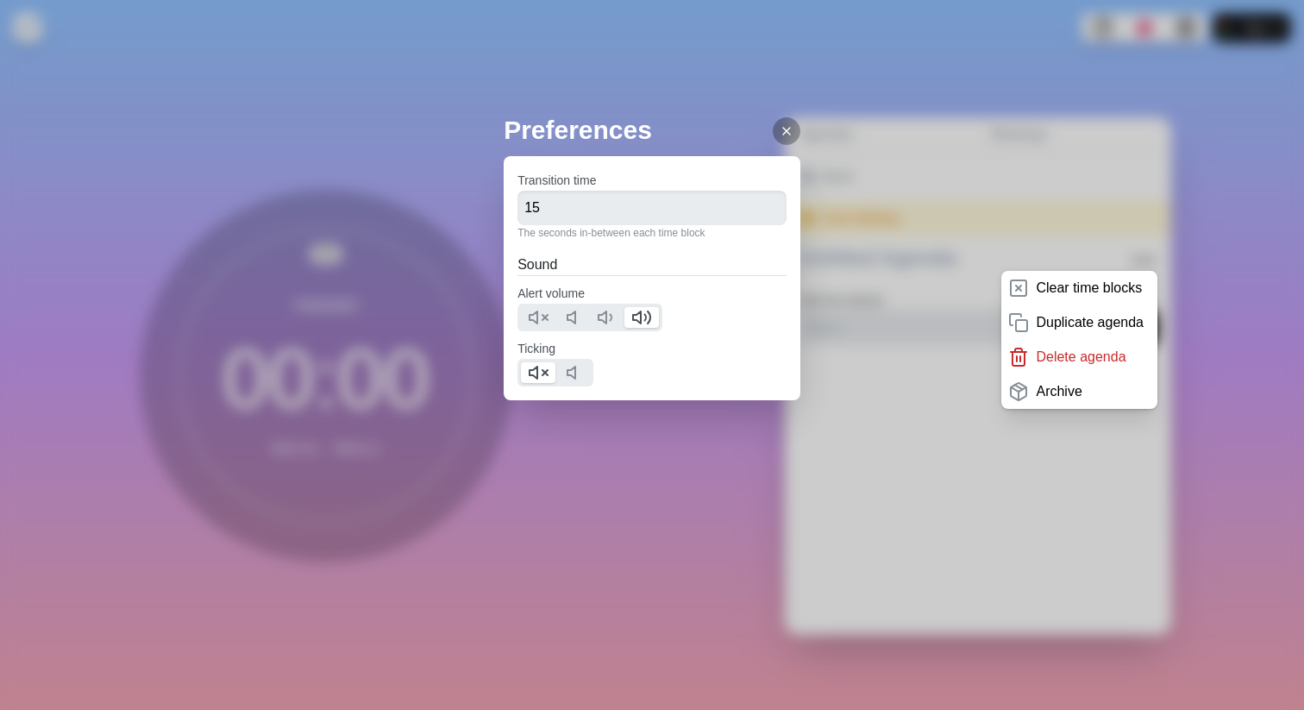
click at [778, 139] on div at bounding box center [787, 131] width 28 height 28
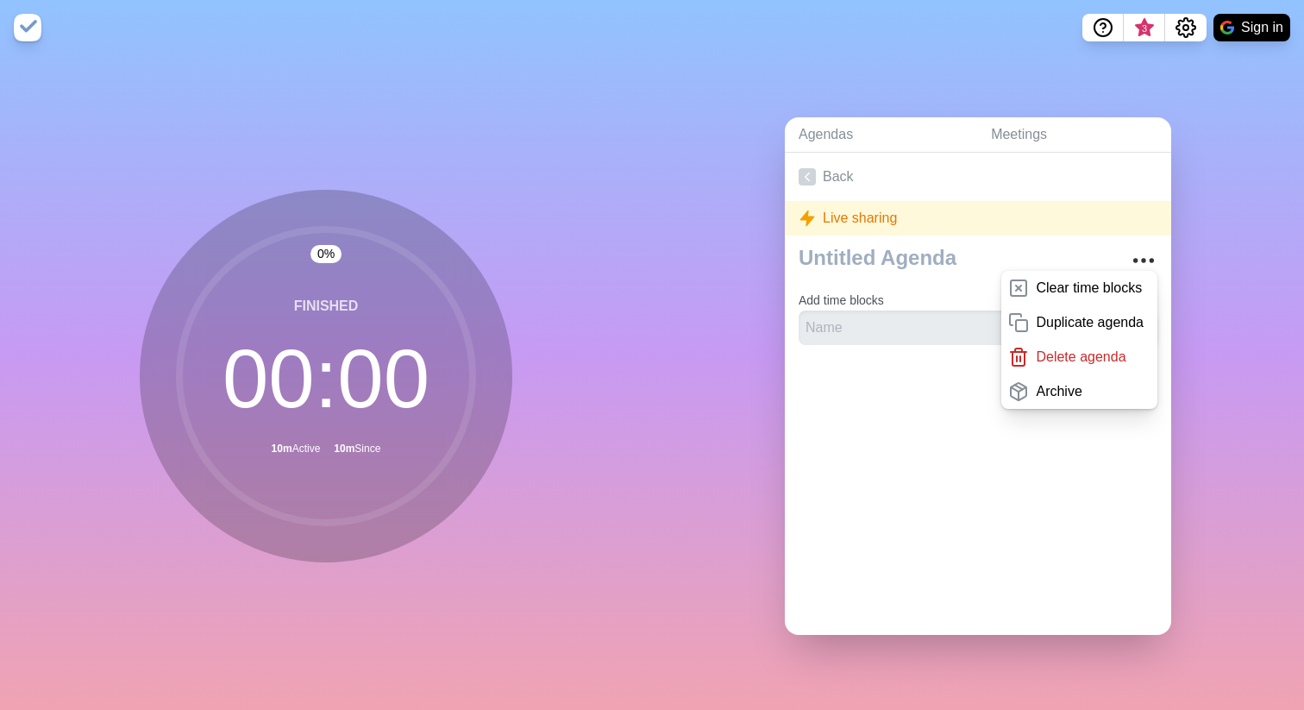
click at [889, 381] on div at bounding box center [978, 393] width 386 height 69
click at [889, 283] on form "Add time blocks" at bounding box center [978, 314] width 359 height 62
click at [893, 325] on input "text" at bounding box center [930, 327] width 262 height 34
click at [1137, 260] on circle "More" at bounding box center [1135, 261] width 3 height 3
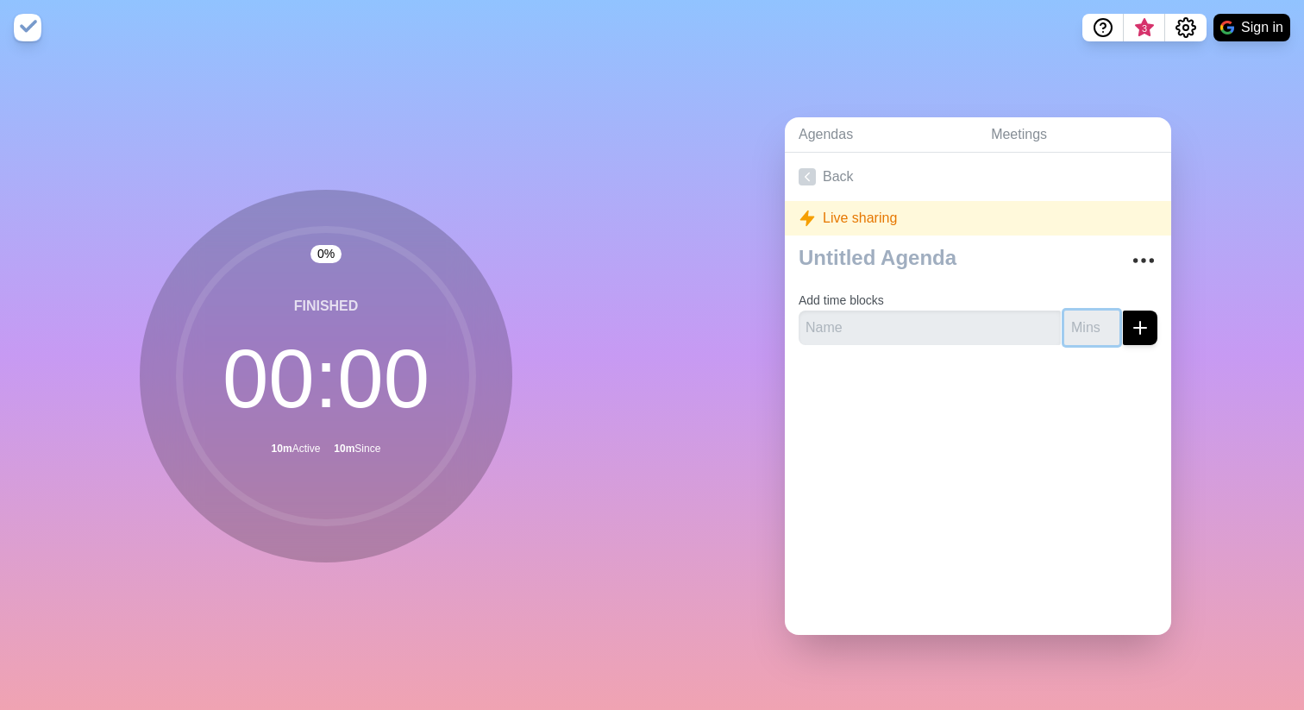
click at [1079, 323] on input "number" at bounding box center [1091, 327] width 55 height 34
type input "7"
click at [964, 421] on div at bounding box center [978, 393] width 386 height 69
click at [443, 476] on div "0 % Finished 00 : 00 10m Active 10m Since" at bounding box center [326, 382] width 652 height 655
click at [870, 332] on input "text" at bounding box center [930, 327] width 262 height 34
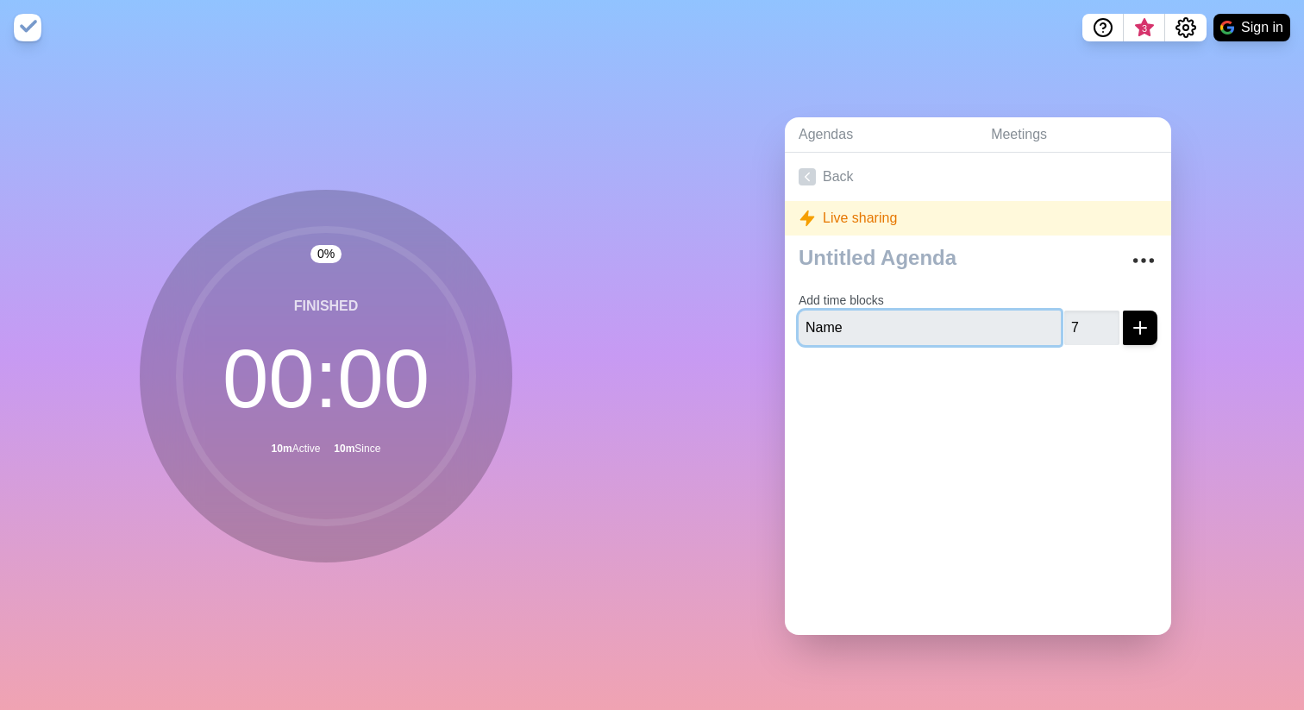
type input "Name"
click at [880, 408] on div at bounding box center [978, 393] width 386 height 69
click at [1138, 330] on icon "submit" at bounding box center [1140, 327] width 21 height 21
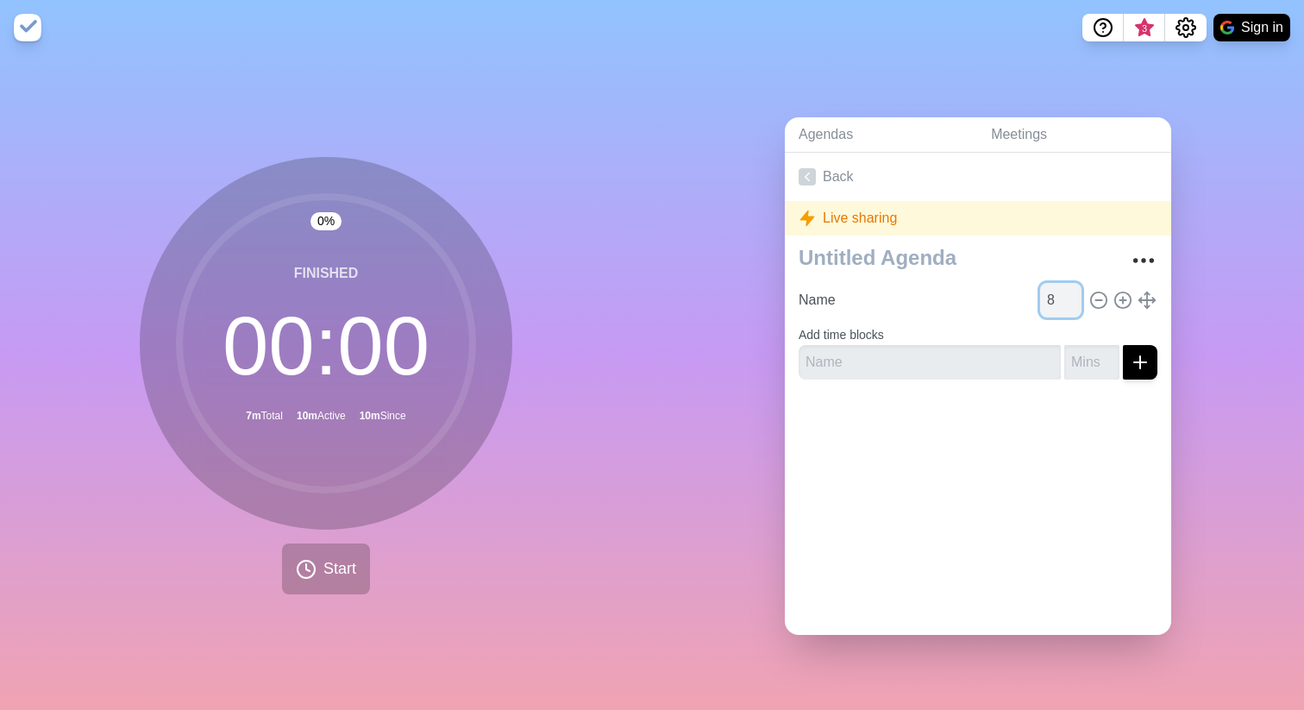
click at [1074, 294] on input "8" at bounding box center [1060, 300] width 41 height 34
type input "7"
click at [1074, 304] on input "7" at bounding box center [1060, 300] width 41 height 34
click at [335, 476] on span "Start" at bounding box center [339, 568] width 33 height 23
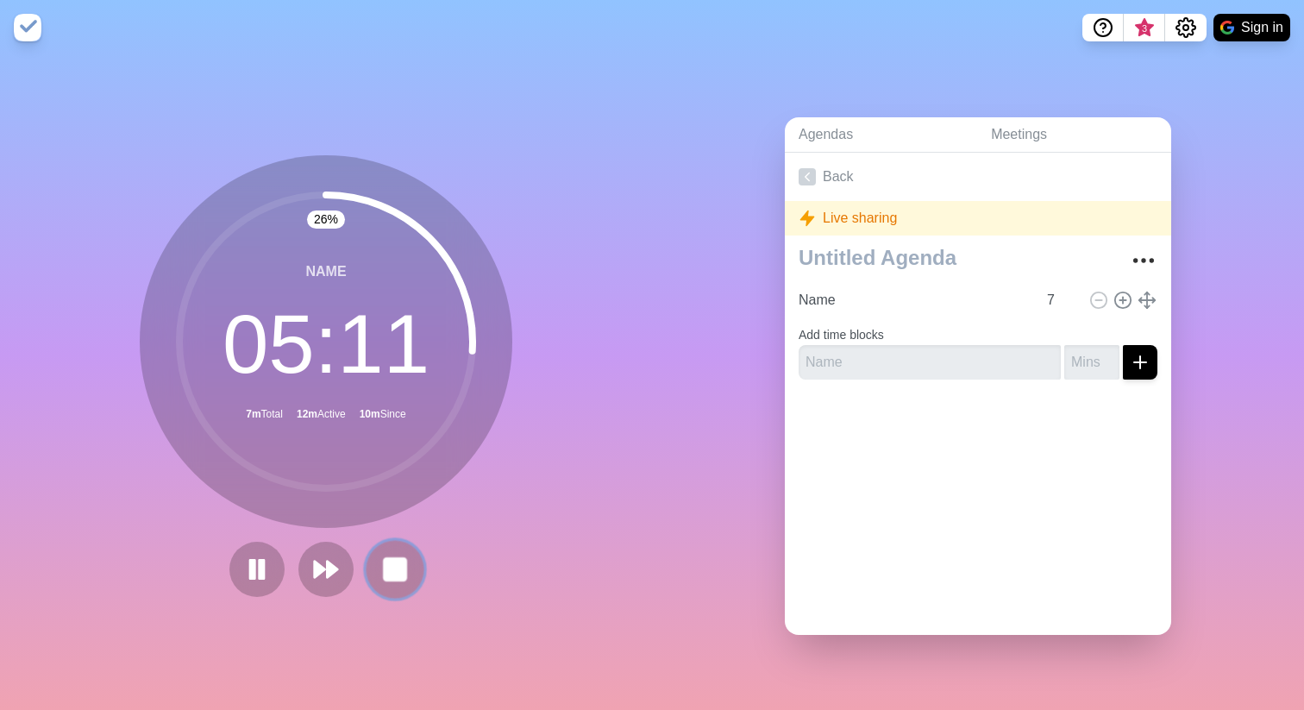
click at [405, 476] on rect at bounding box center [395, 569] width 22 height 22
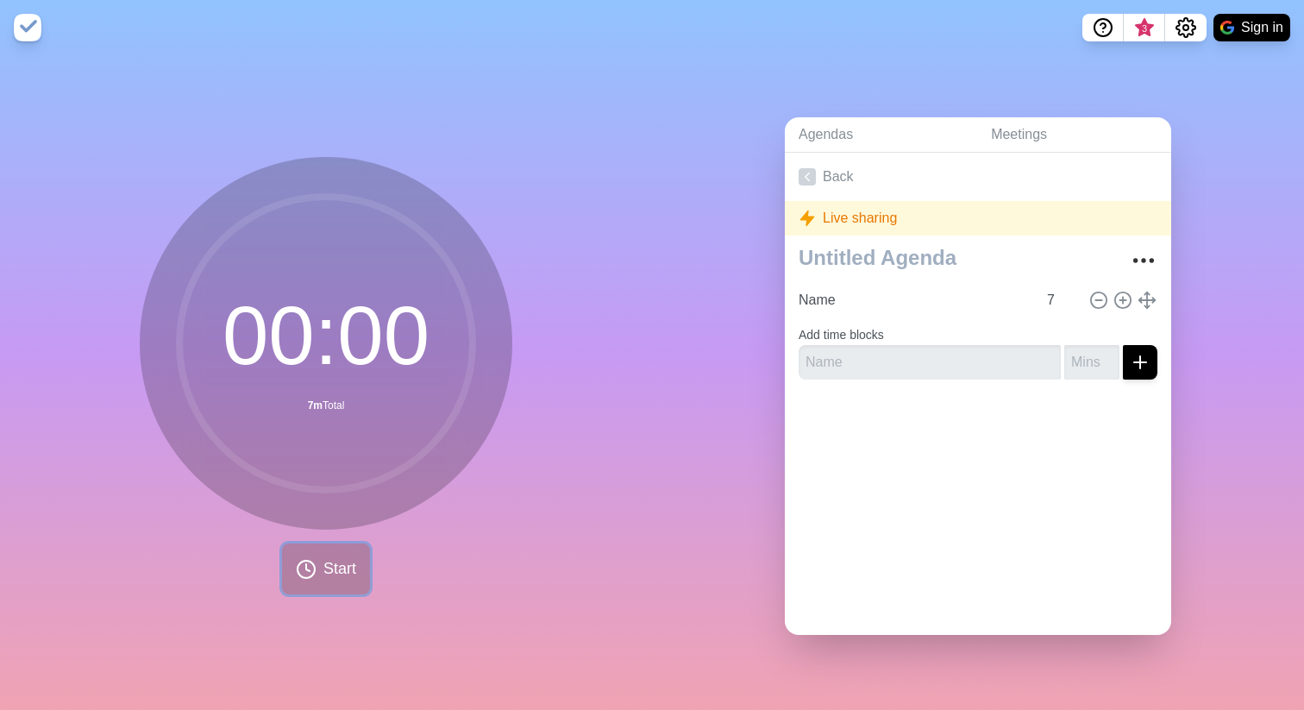
click at [325, 476] on span "Start" at bounding box center [339, 568] width 33 height 23
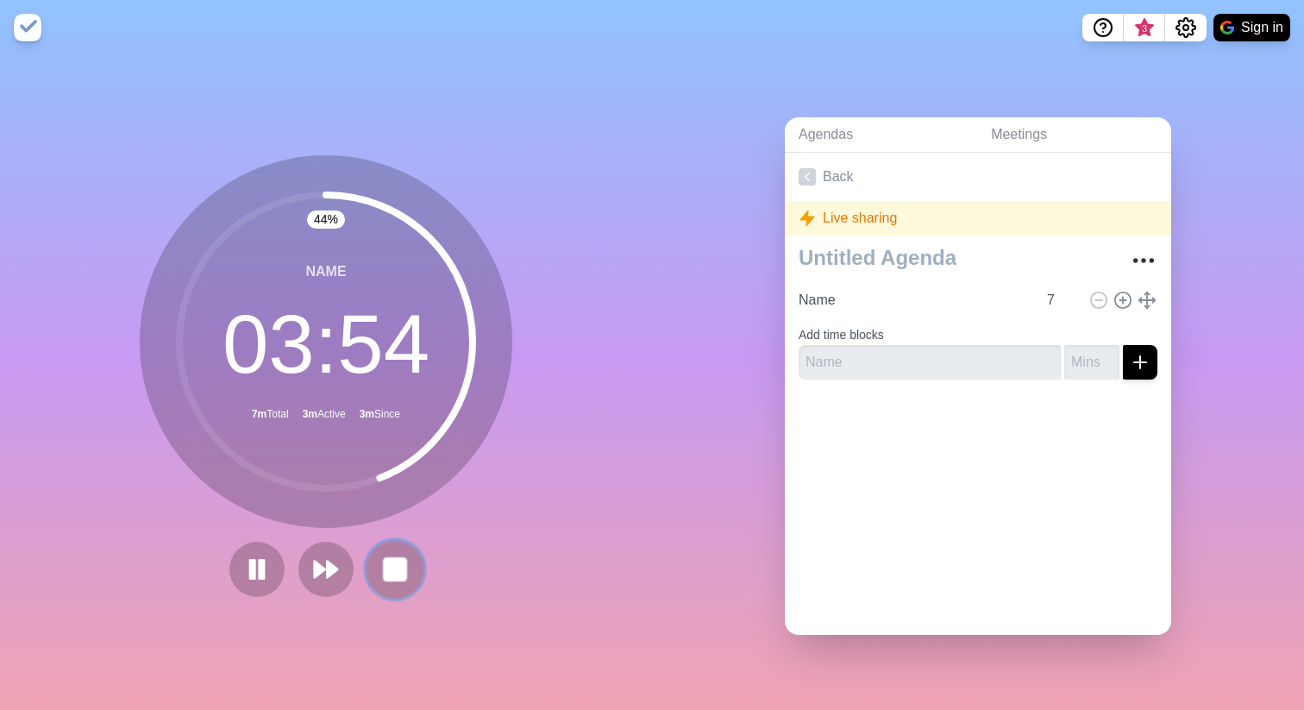
click at [404, 476] on rect at bounding box center [395, 569] width 22 height 22
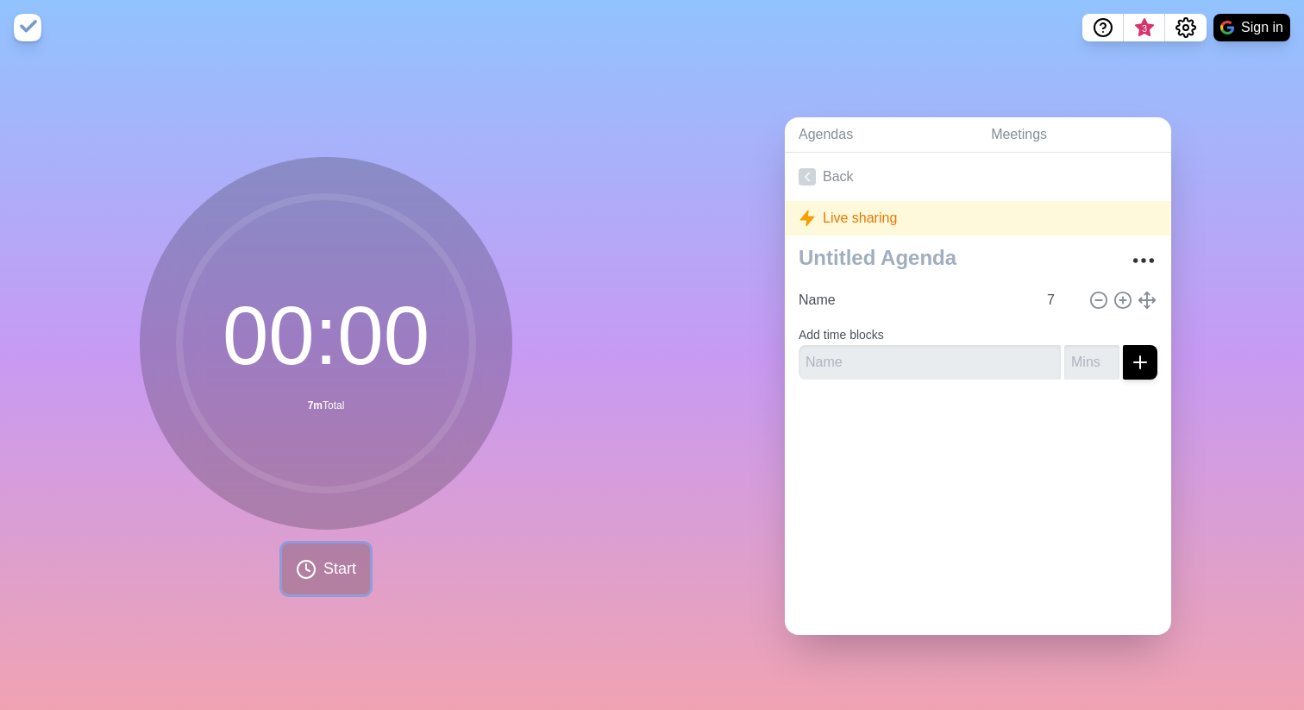
click at [331, 476] on span "Start" at bounding box center [339, 568] width 33 height 23
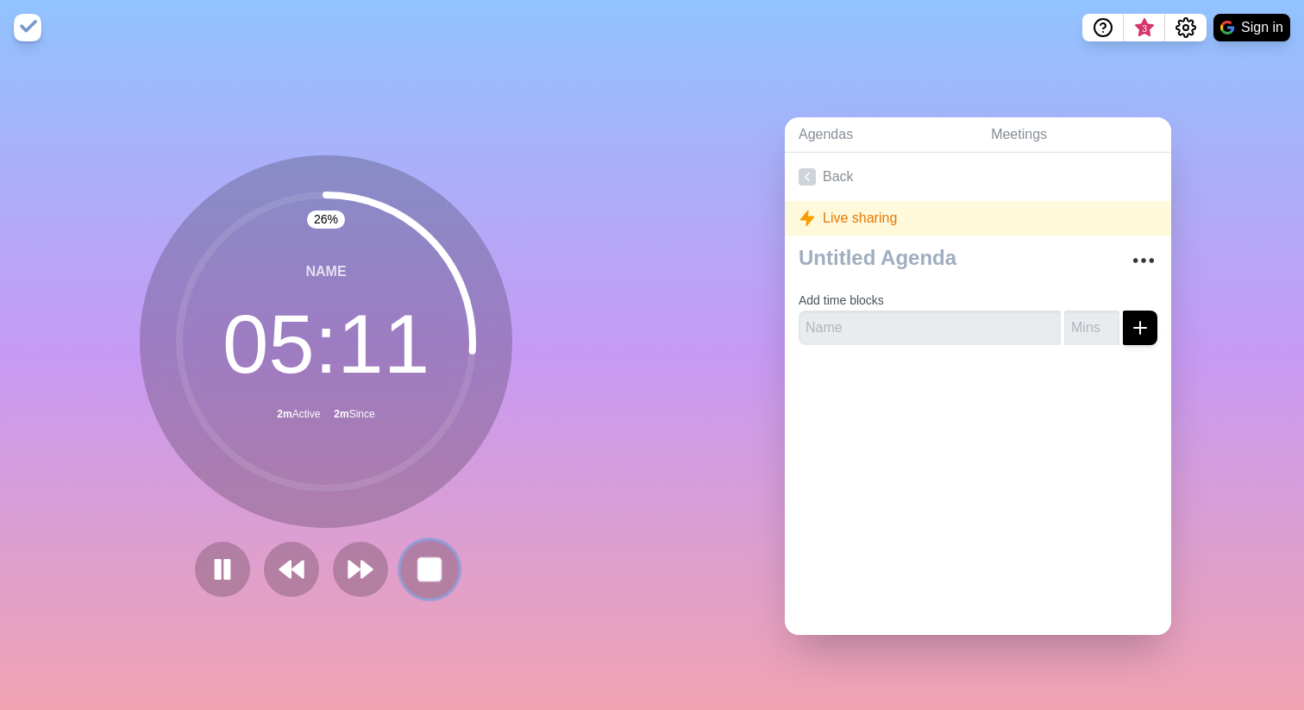
click at [436, 476] on rect at bounding box center [429, 569] width 22 height 22
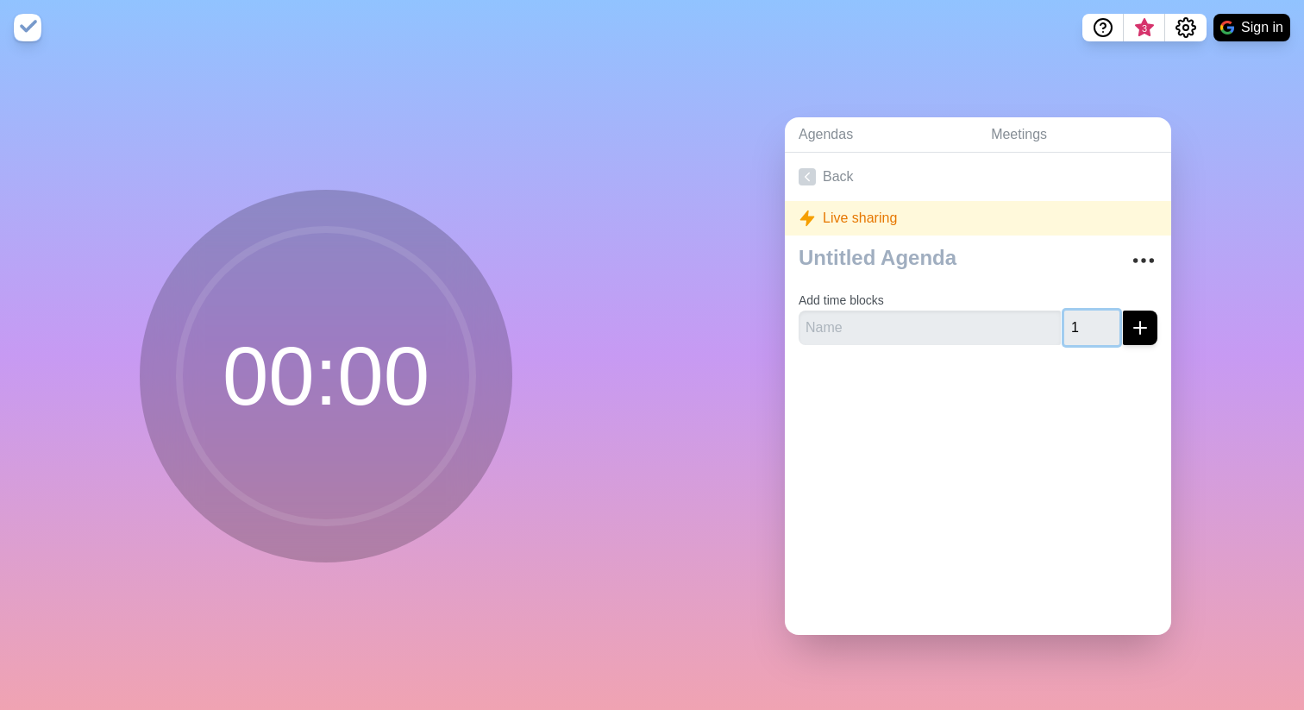
click at [1108, 318] on input "1" at bounding box center [1091, 327] width 55 height 34
click at [1108, 318] on input "2" at bounding box center [1091, 327] width 55 height 34
click at [1108, 318] on input "3" at bounding box center [1091, 327] width 55 height 34
click at [1108, 318] on input "4" at bounding box center [1091, 327] width 55 height 34
click at [1108, 318] on input "5" at bounding box center [1091, 327] width 55 height 34
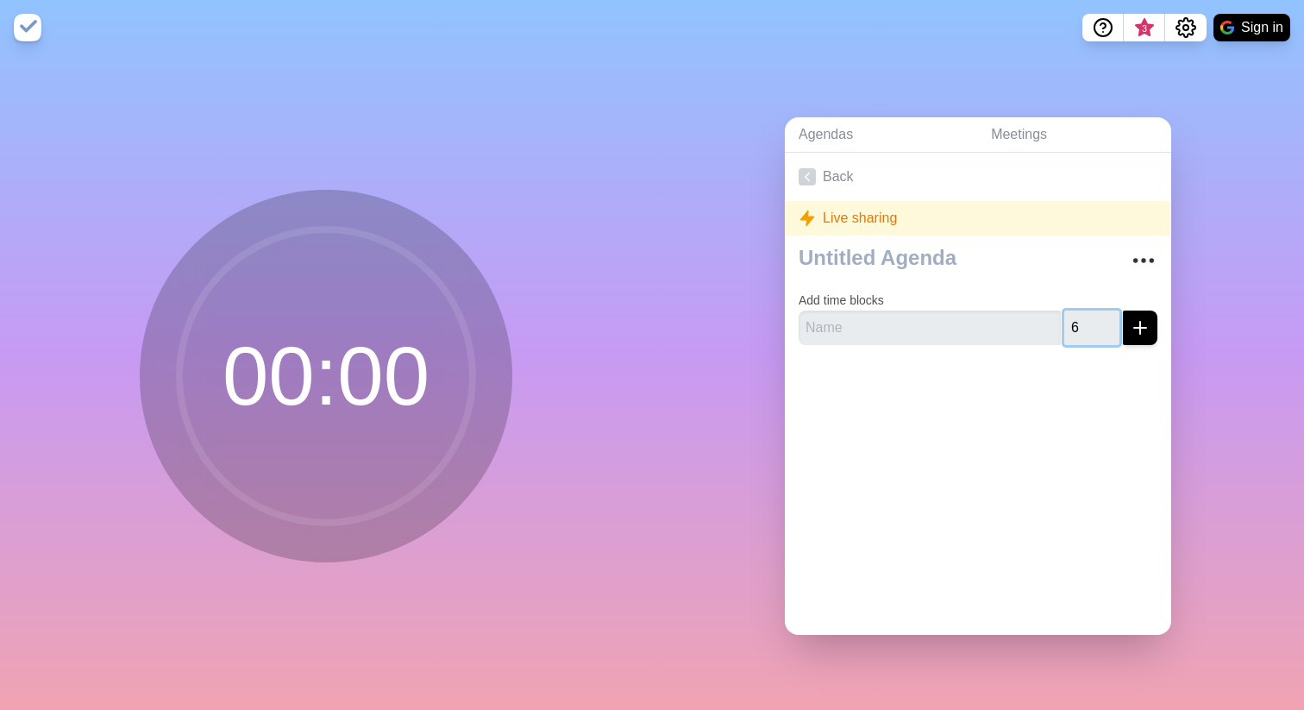
click at [1108, 318] on input "6" at bounding box center [1091, 327] width 55 height 34
click at [1108, 318] on input "7" at bounding box center [1091, 327] width 55 height 34
click at [1108, 318] on input "8" at bounding box center [1091, 327] width 55 height 34
click at [1108, 318] on input "9" at bounding box center [1091, 327] width 55 height 34
type input "10"
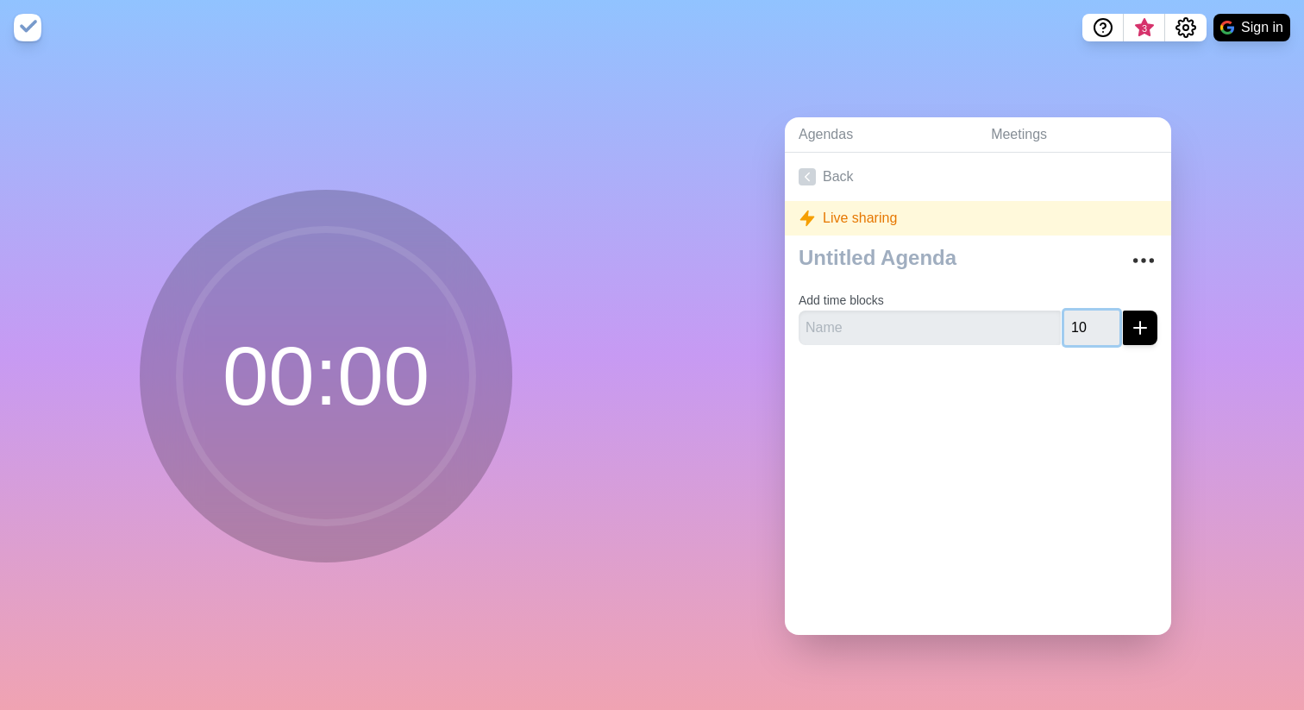
click at [1108, 318] on input "10" at bounding box center [1091, 327] width 55 height 34
click at [1140, 327] on line "submit" at bounding box center [1140, 328] width 0 height 12
click at [1081, 364] on div "Add time blocks 10 Please name your time block, eg = Greeting" at bounding box center [978, 306] width 386 height 135
click at [988, 320] on input "text" at bounding box center [930, 327] width 262 height 34
type input "Name"
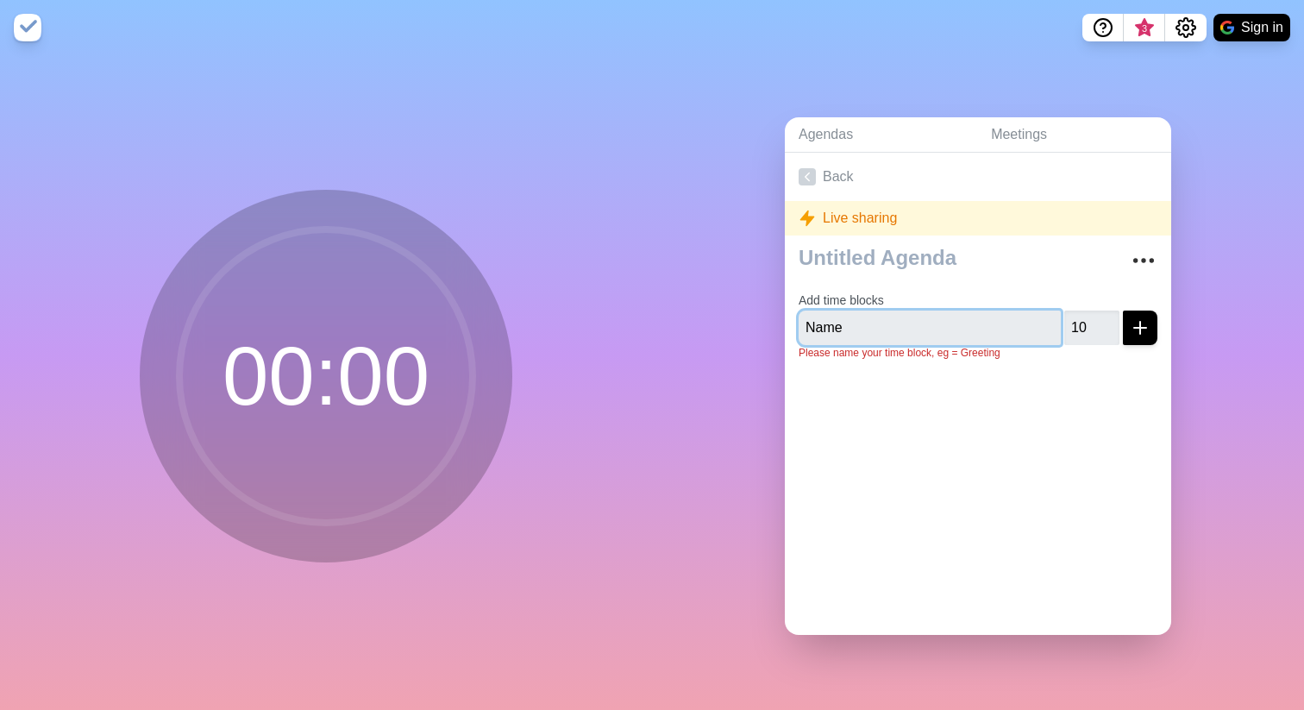
click button "submit" at bounding box center [1140, 327] width 34 height 34
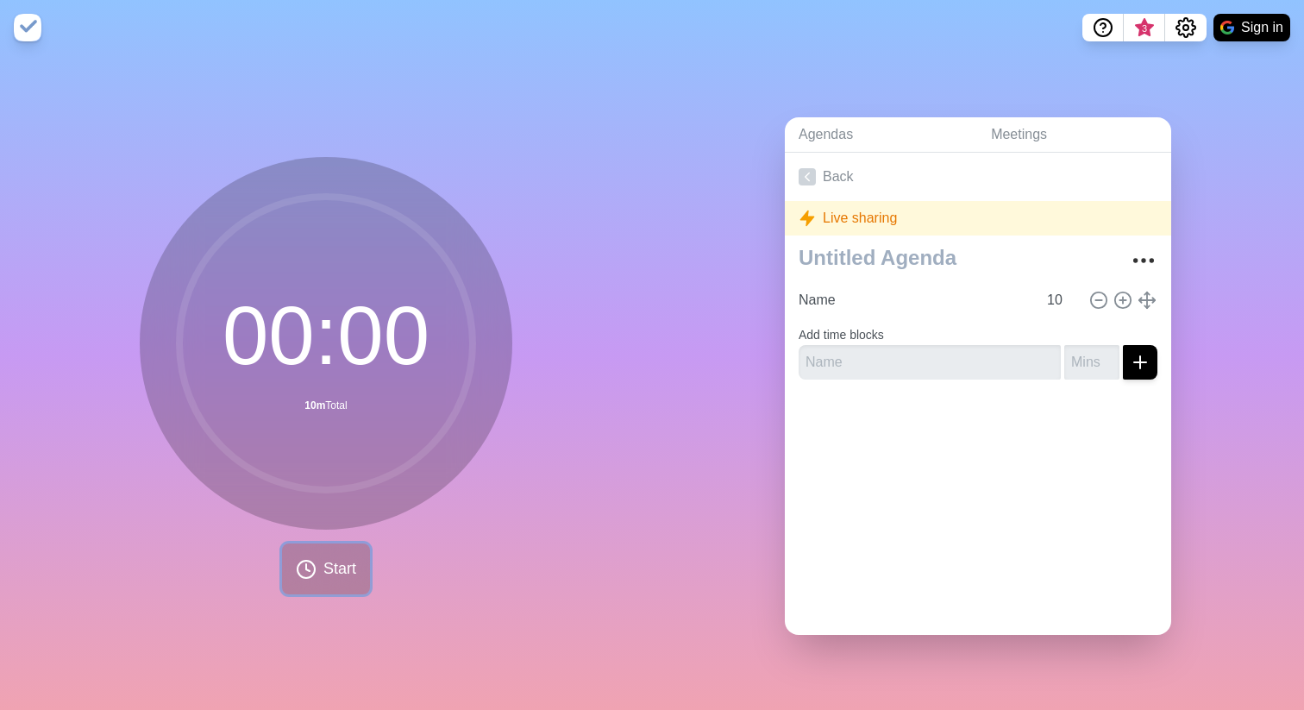
click at [348, 476] on span "Start" at bounding box center [339, 568] width 33 height 23
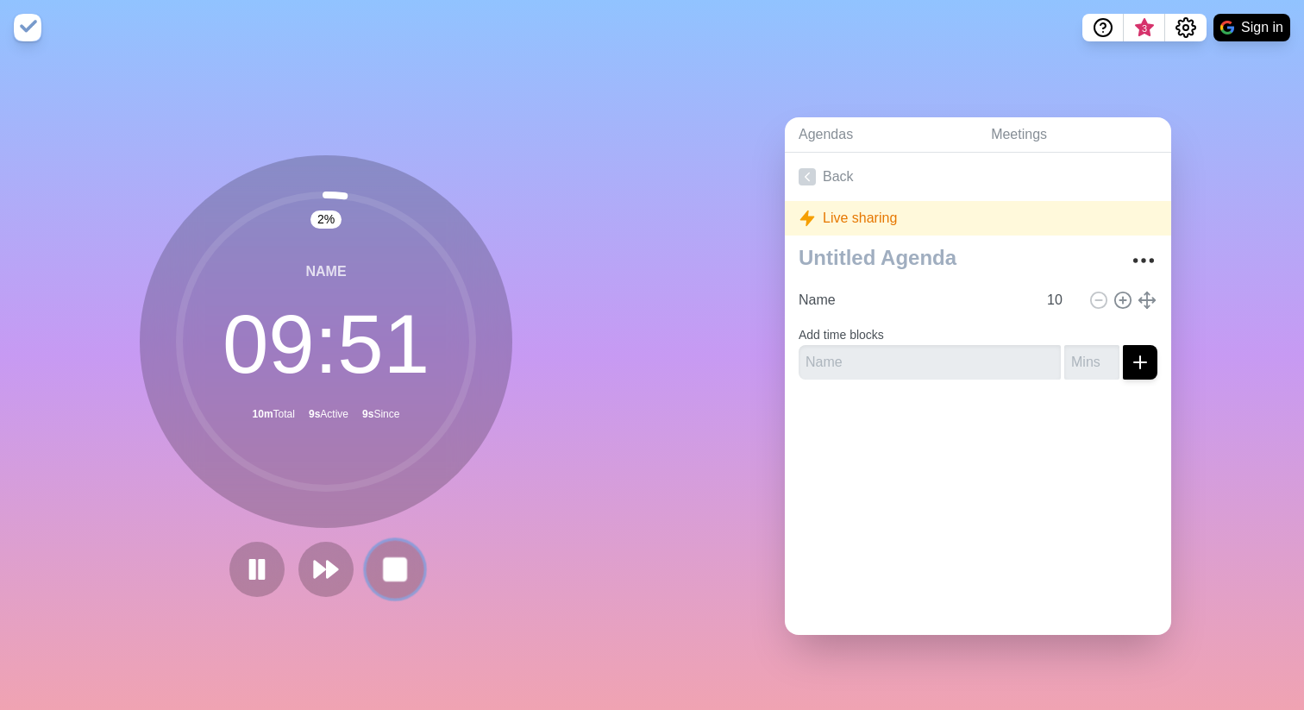
click at [391, 476] on rect at bounding box center [395, 569] width 22 height 22
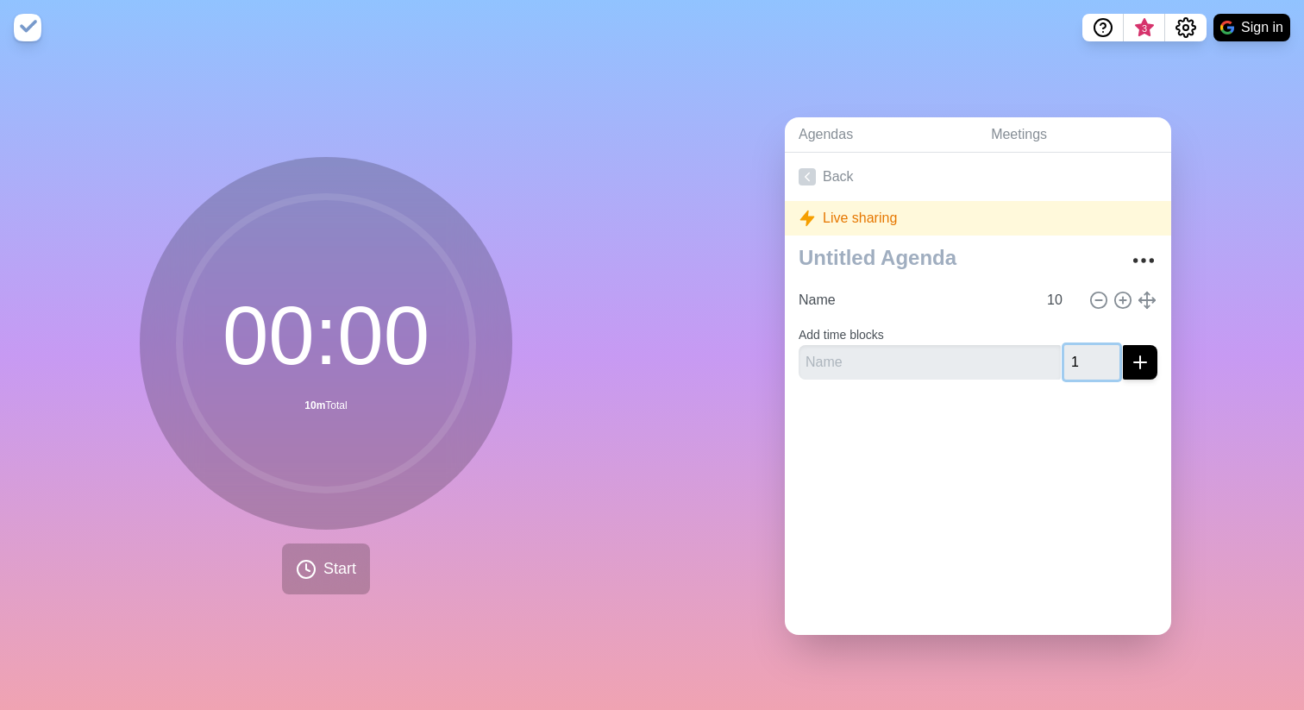
click at [1107, 354] on input "1" at bounding box center [1091, 362] width 55 height 34
click at [1107, 354] on input "2" at bounding box center [1091, 362] width 55 height 34
click at [1107, 354] on input "3" at bounding box center [1091, 362] width 55 height 34
click at [1107, 354] on input "4" at bounding box center [1091, 362] width 55 height 34
click at [1107, 354] on input "5" at bounding box center [1091, 362] width 55 height 34
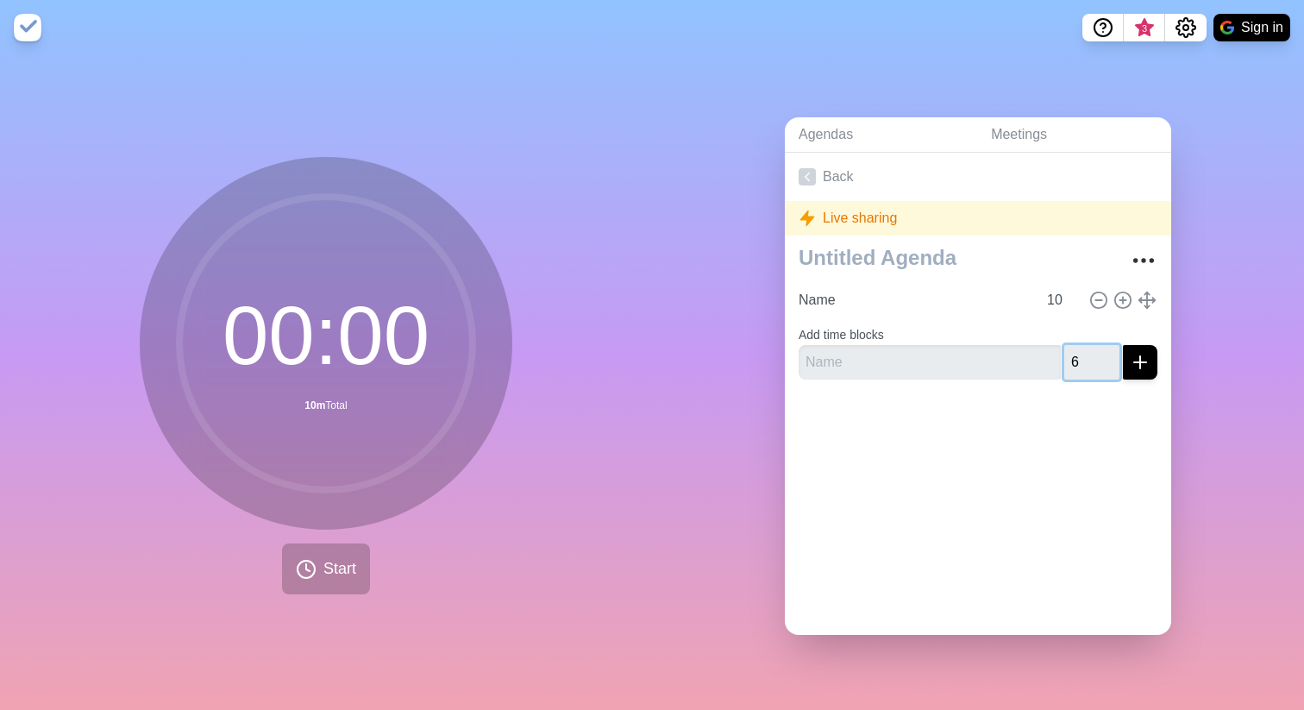
click at [1107, 354] on input "6" at bounding box center [1091, 362] width 55 height 34
type input "7"
click at [1107, 354] on input "7" at bounding box center [1091, 362] width 55 height 34
click at [1005, 365] on input "text" at bounding box center [930, 362] width 262 height 34
type input "Name"
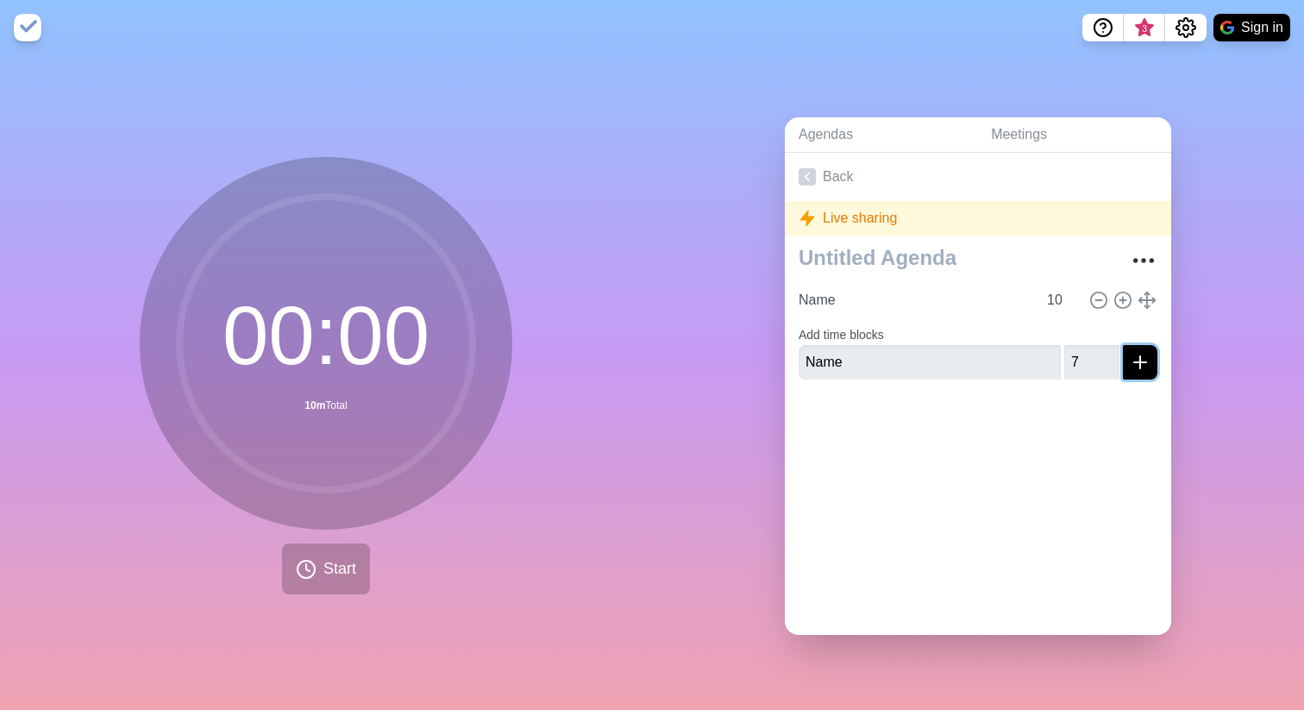
click at [1138, 355] on icon "submit" at bounding box center [1140, 362] width 21 height 21
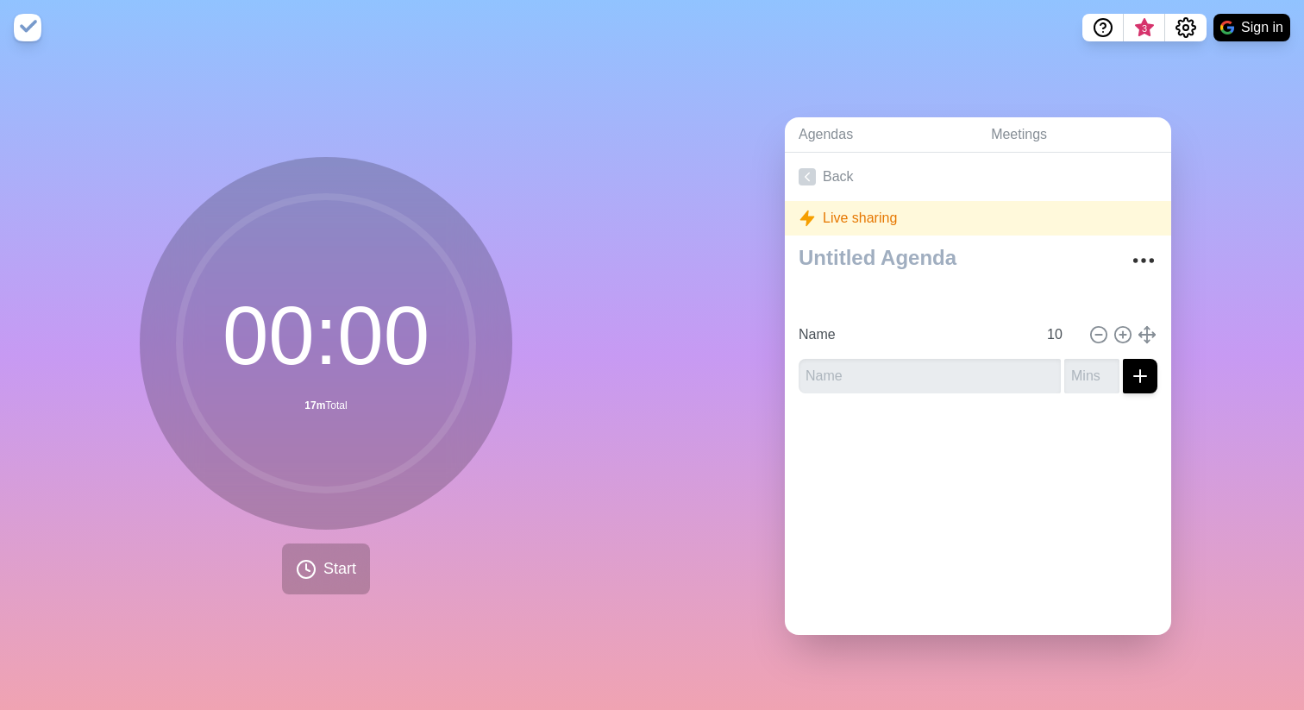
type input "7"
type input "10"
click at [331, 476] on span "Start" at bounding box center [339, 568] width 33 height 23
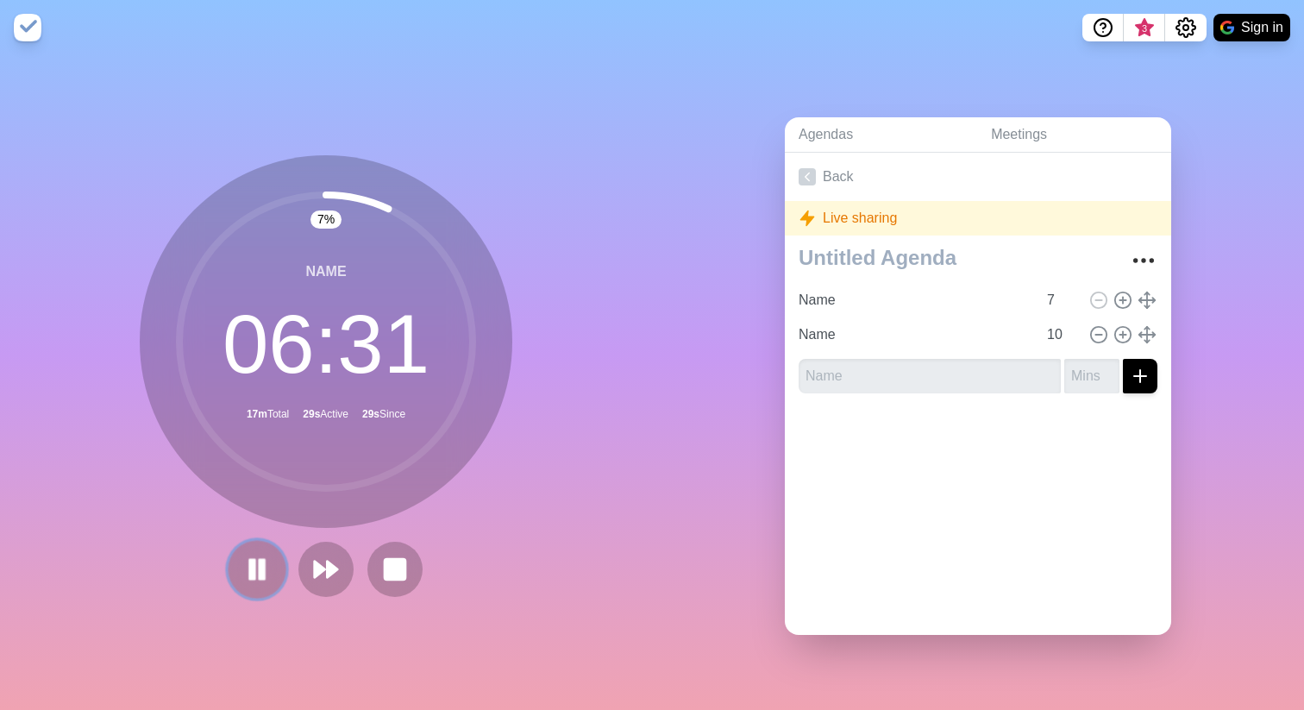
click at [260, 476] on rect at bounding box center [262, 568] width 5 height 19
click at [258, 476] on polygon at bounding box center [256, 569] width 17 height 22
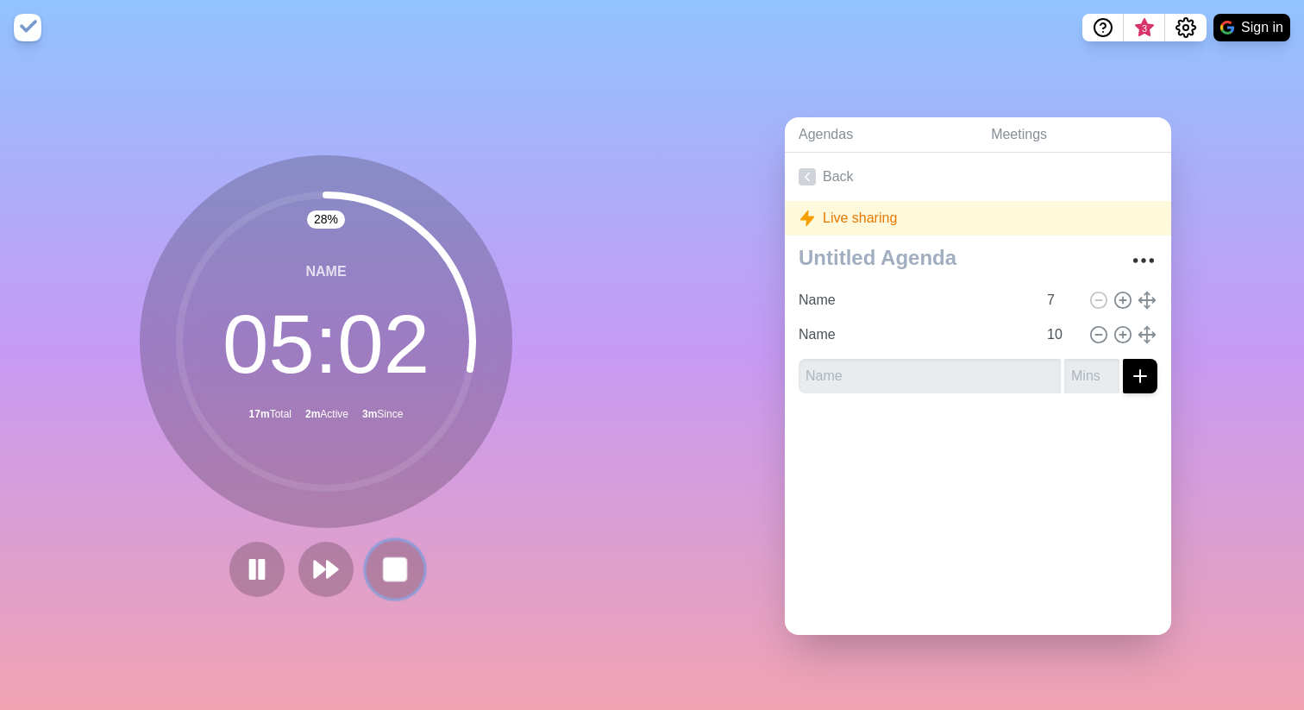
click at [392, 476] on rect at bounding box center [395, 569] width 22 height 22
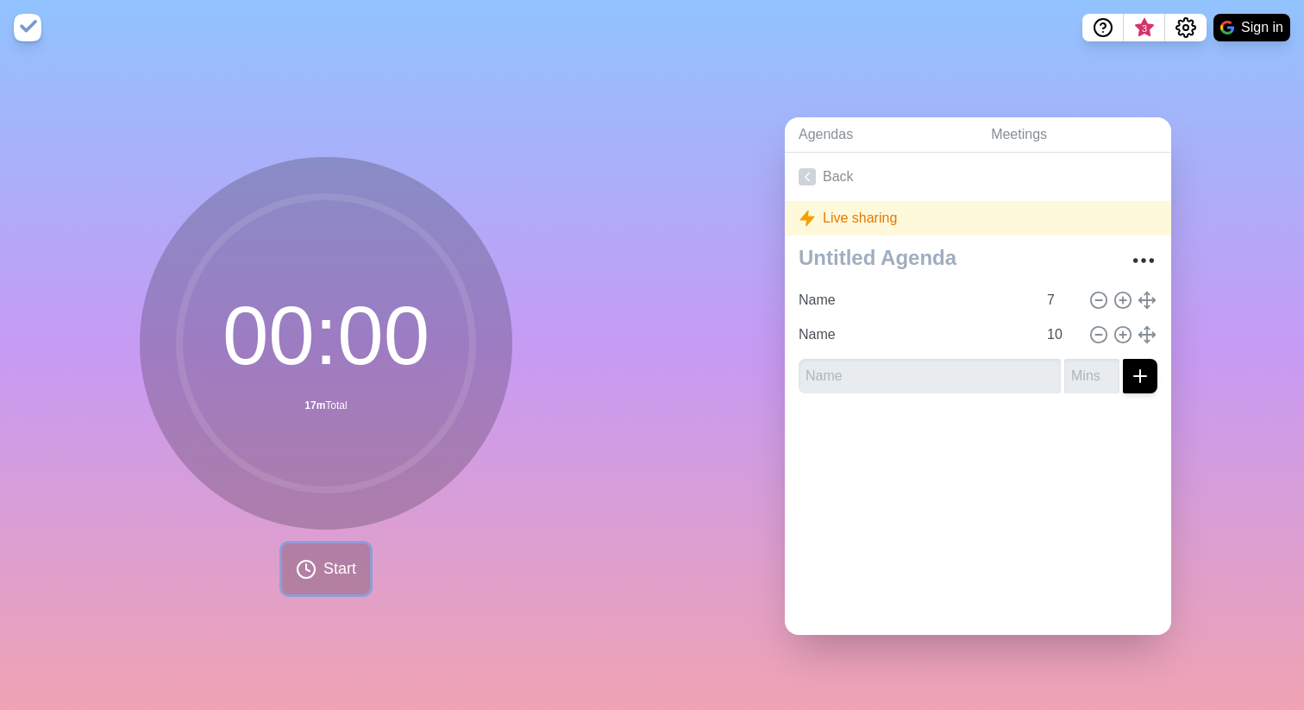
click at [342, 476] on span "Start" at bounding box center [339, 568] width 33 height 23
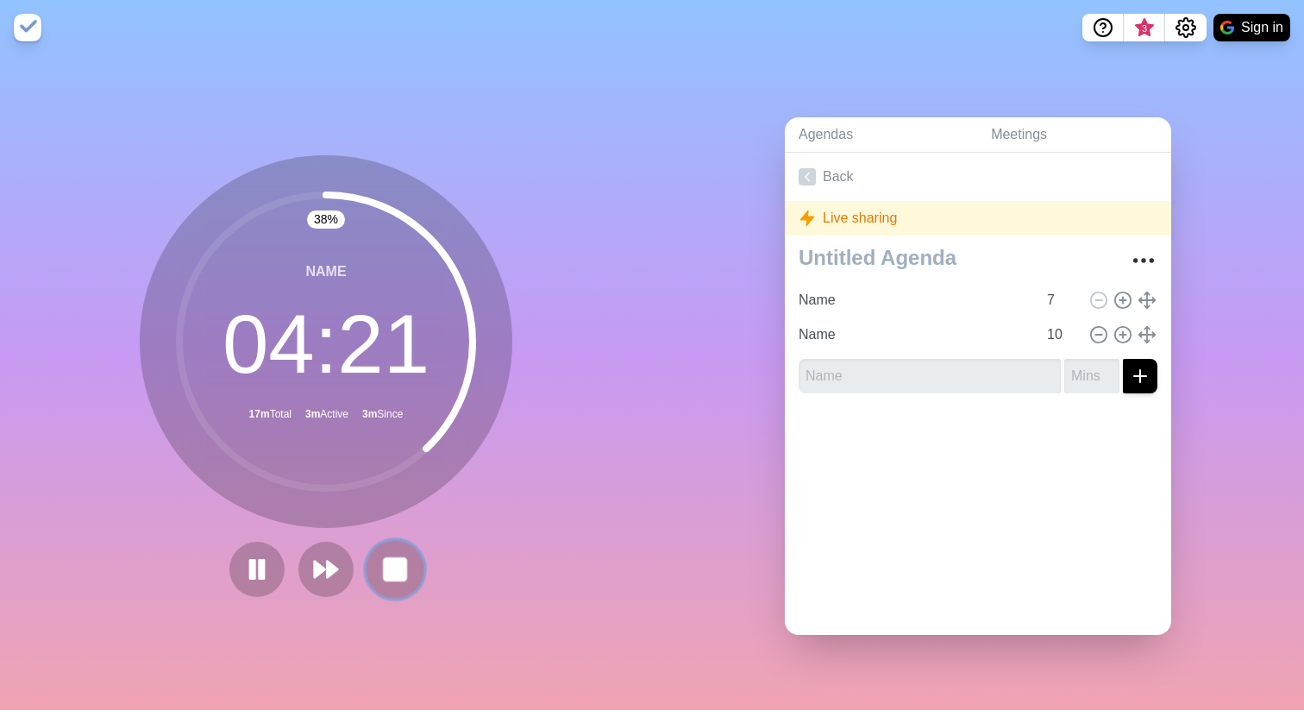
click at [384, 476] on button at bounding box center [395, 569] width 58 height 58
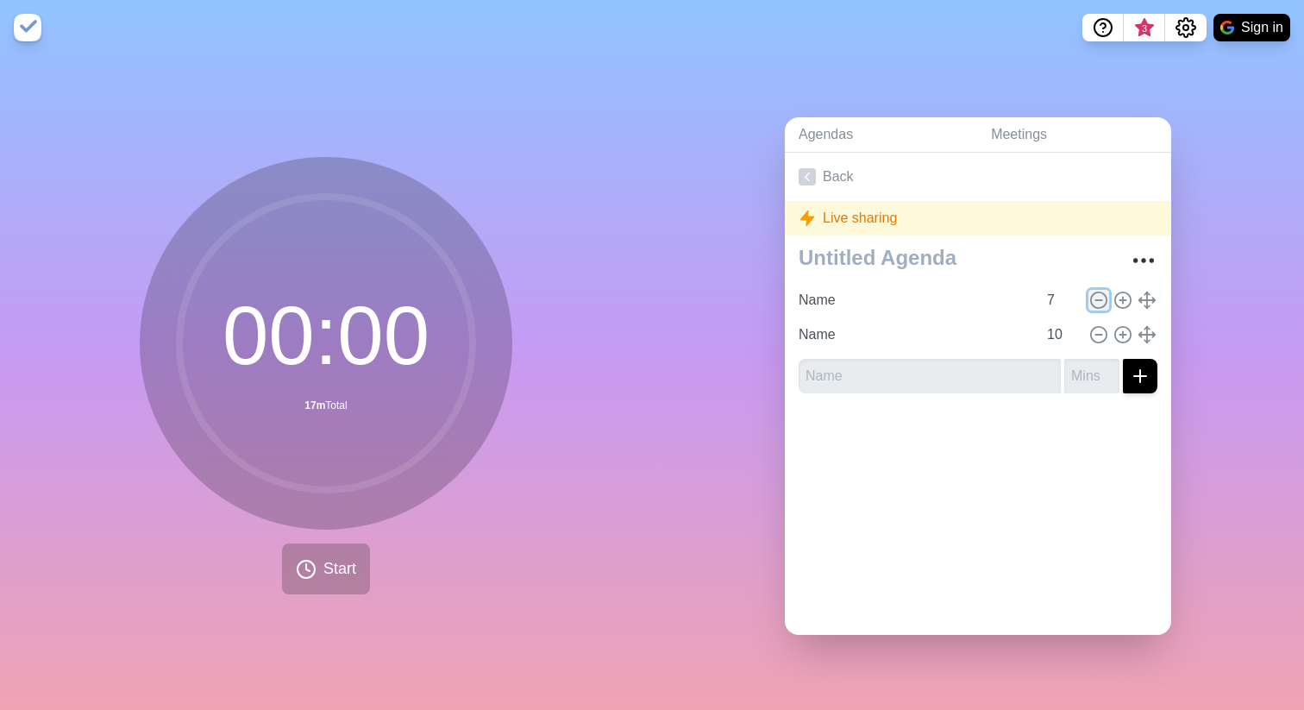
click at [1101, 297] on icon at bounding box center [1098, 300] width 19 height 19
type input "10"
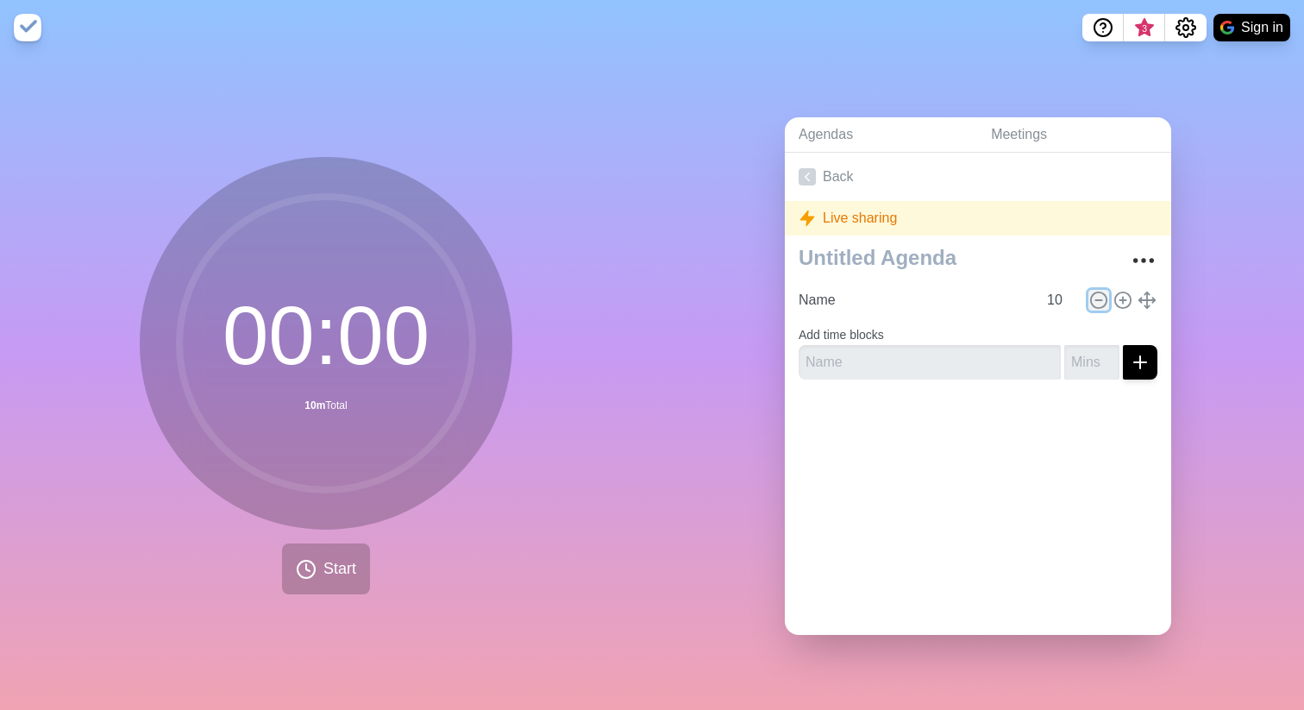
click at [1101, 297] on icon at bounding box center [1098, 300] width 19 height 19
